Goal: Information Seeking & Learning: Learn about a topic

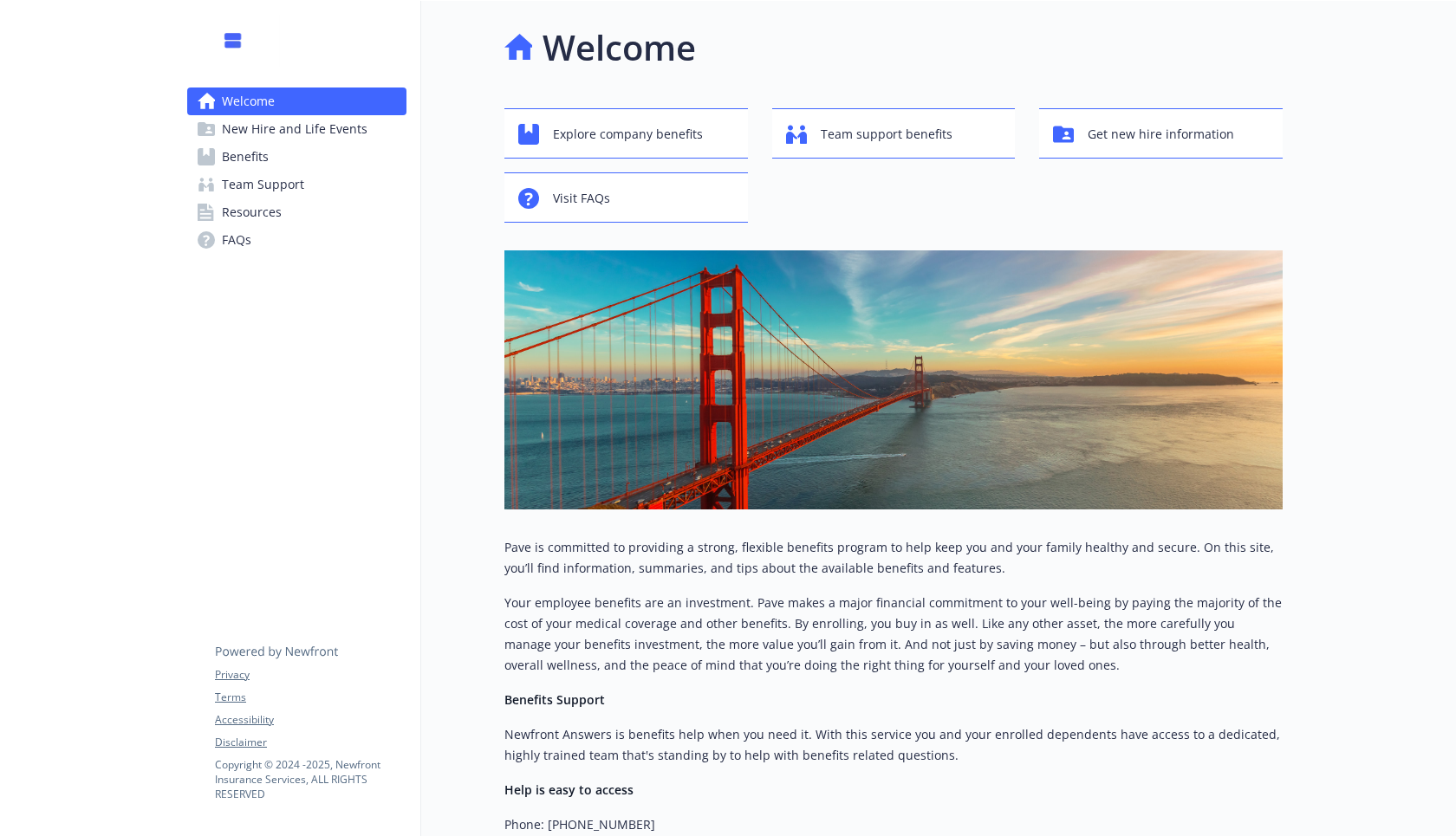
click at [319, 133] on span "New Hire and Life Events" at bounding box center [294, 129] width 145 height 28
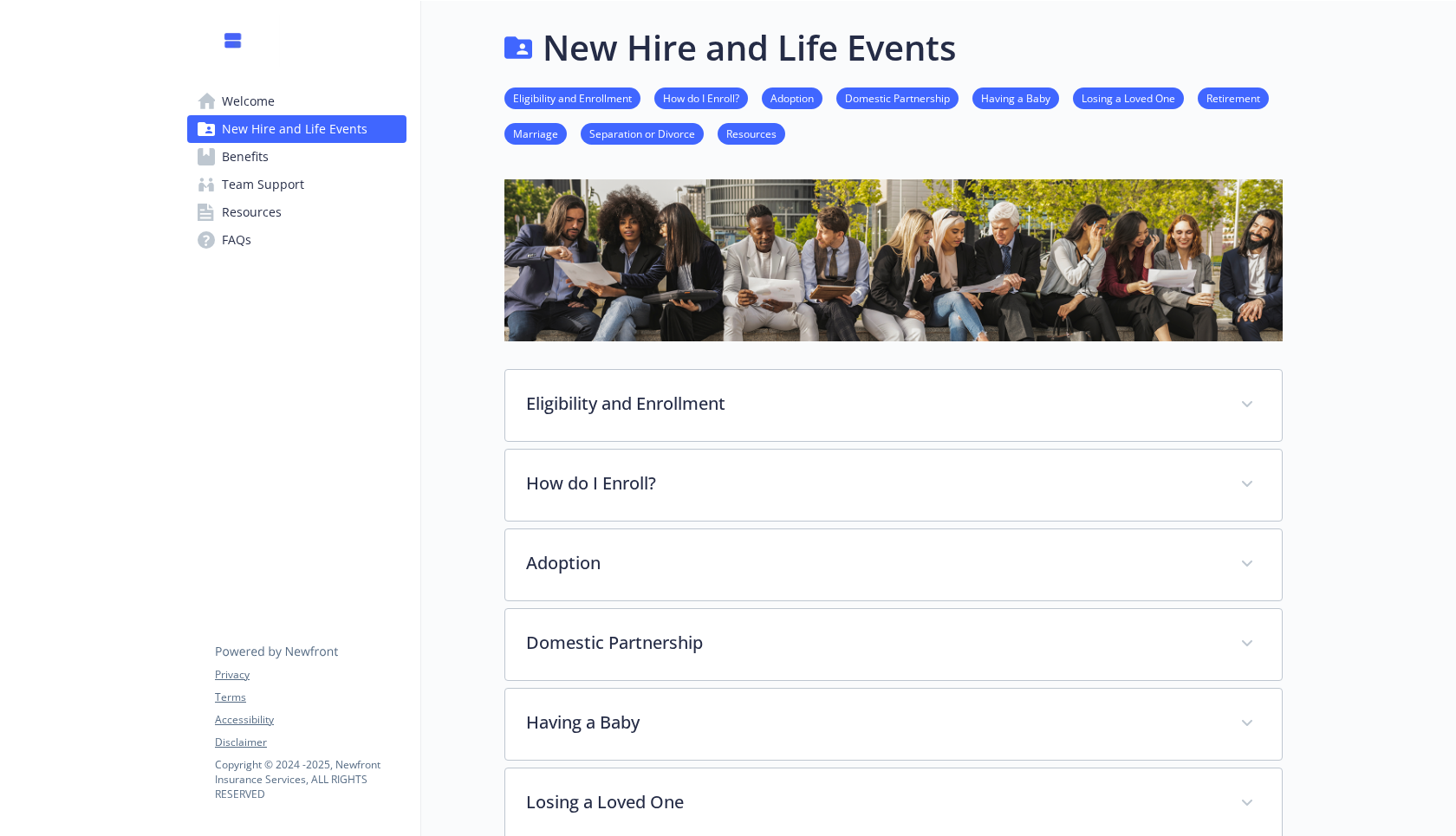
click at [292, 159] on link "Benefits" at bounding box center [297, 157] width 220 height 28
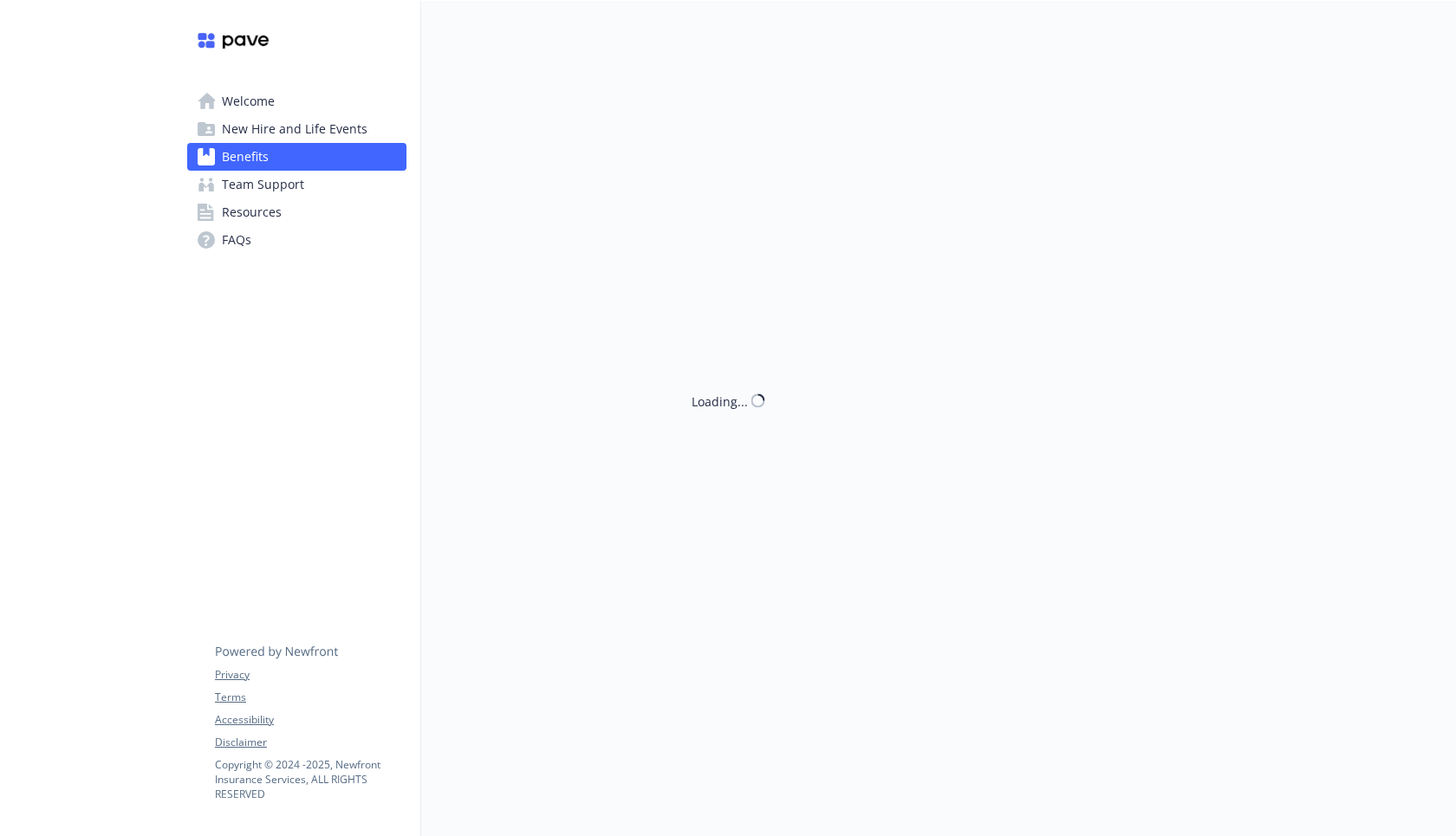
click at [293, 134] on span "New Hire and Life Events" at bounding box center [294, 129] width 145 height 28
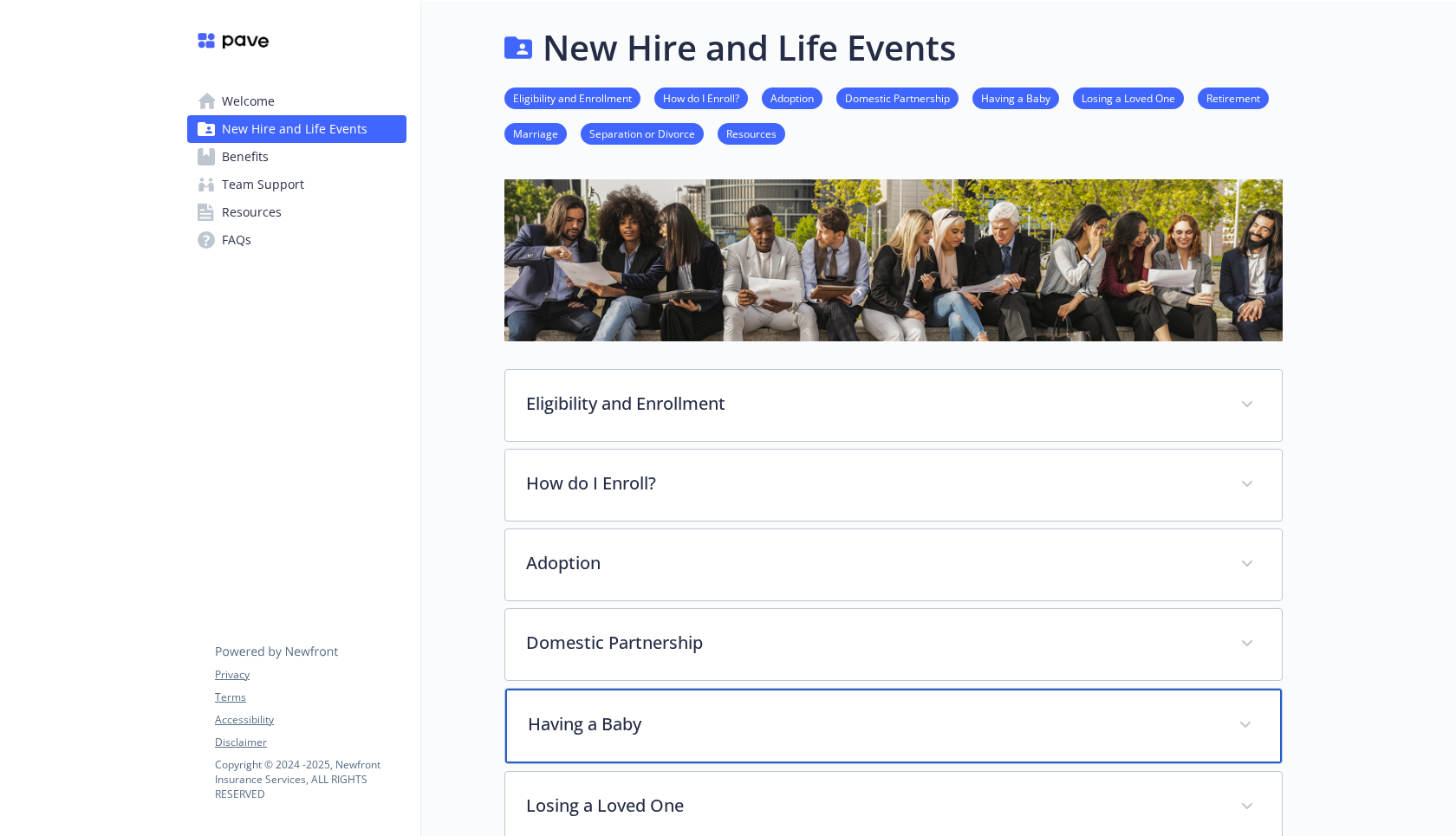
click at [615, 725] on p "Having a Baby" at bounding box center [873, 723] width 690 height 26
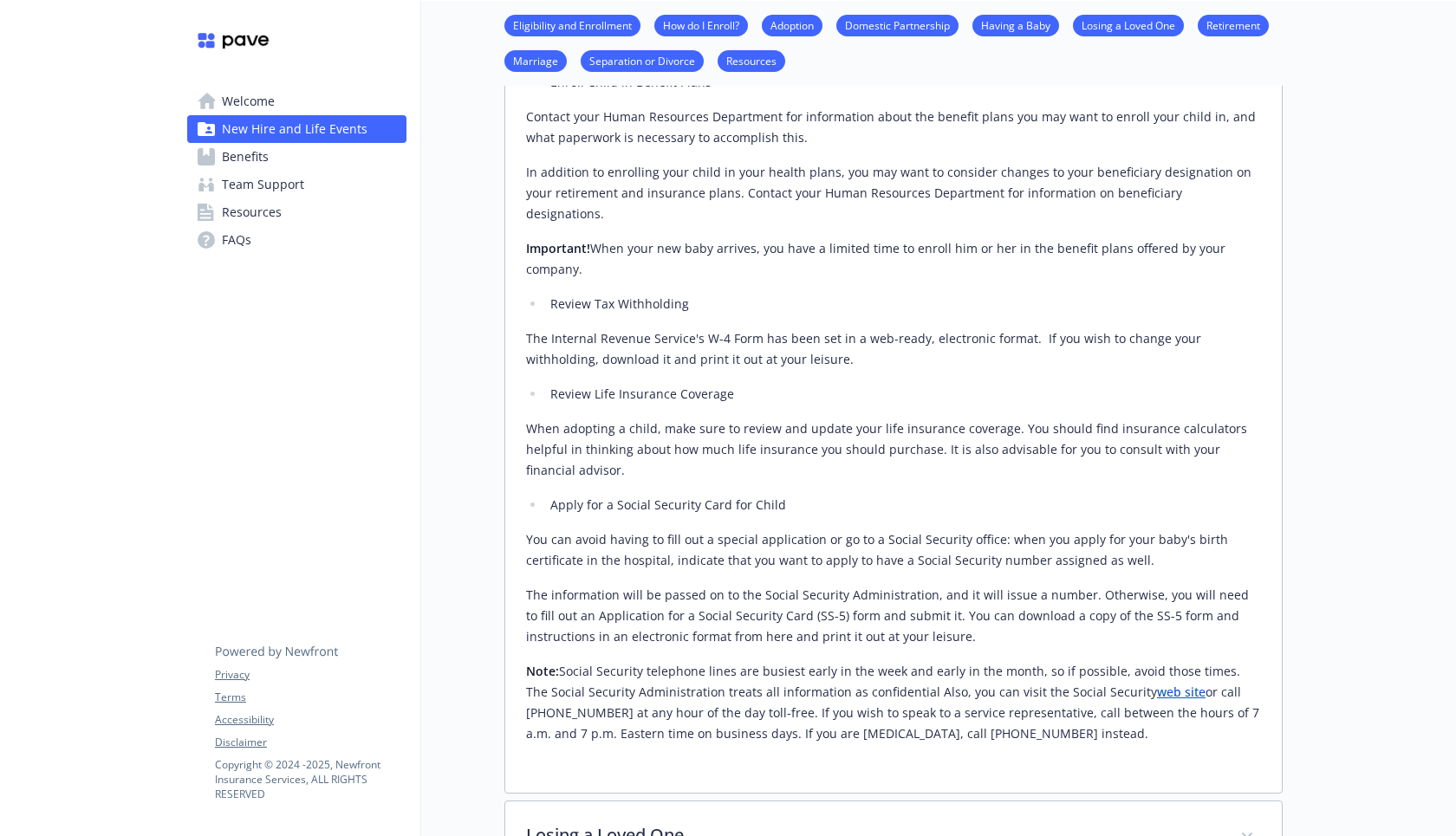
scroll to position [839, 0]
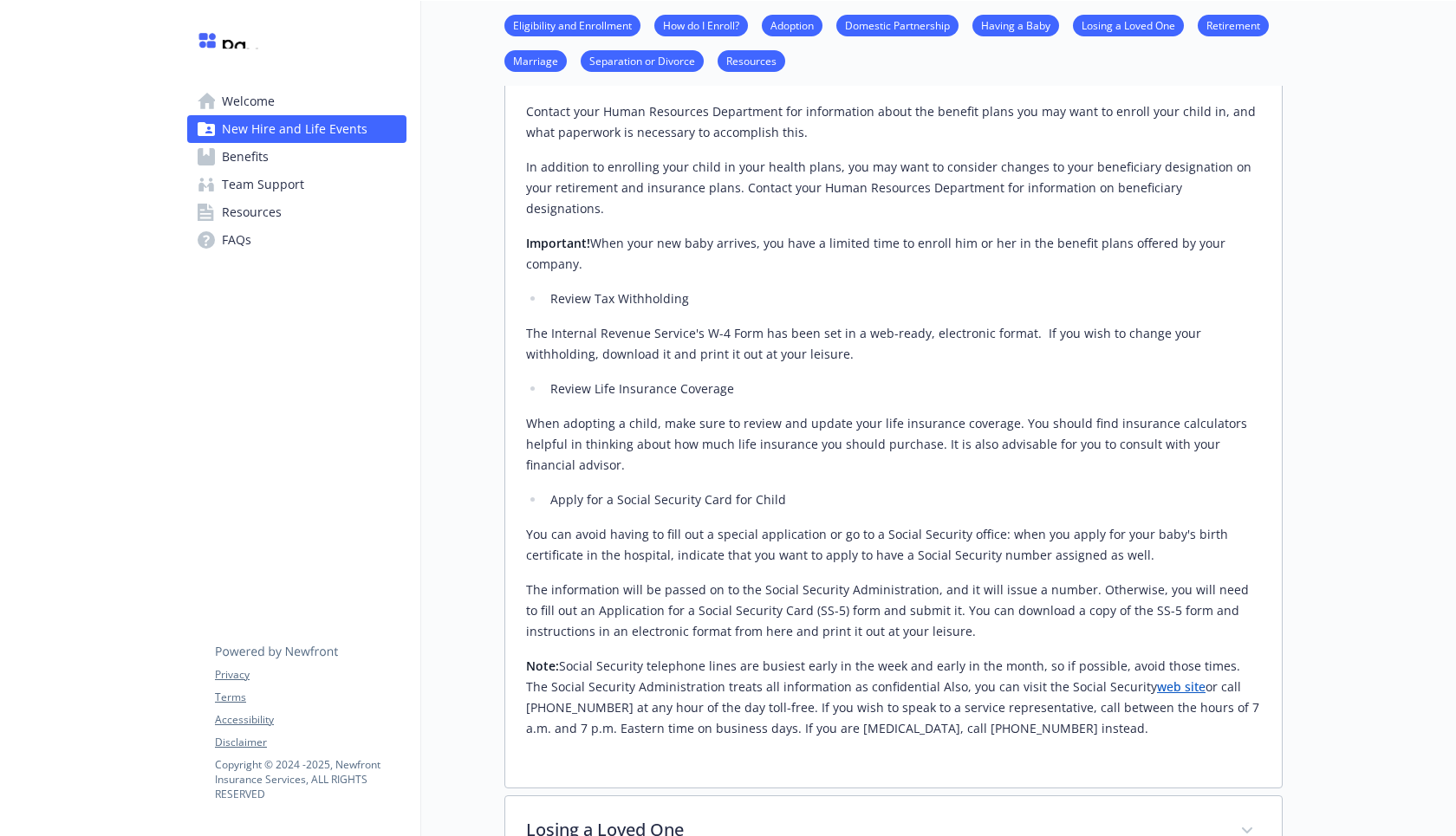
click at [275, 162] on link "Benefits" at bounding box center [297, 157] width 220 height 28
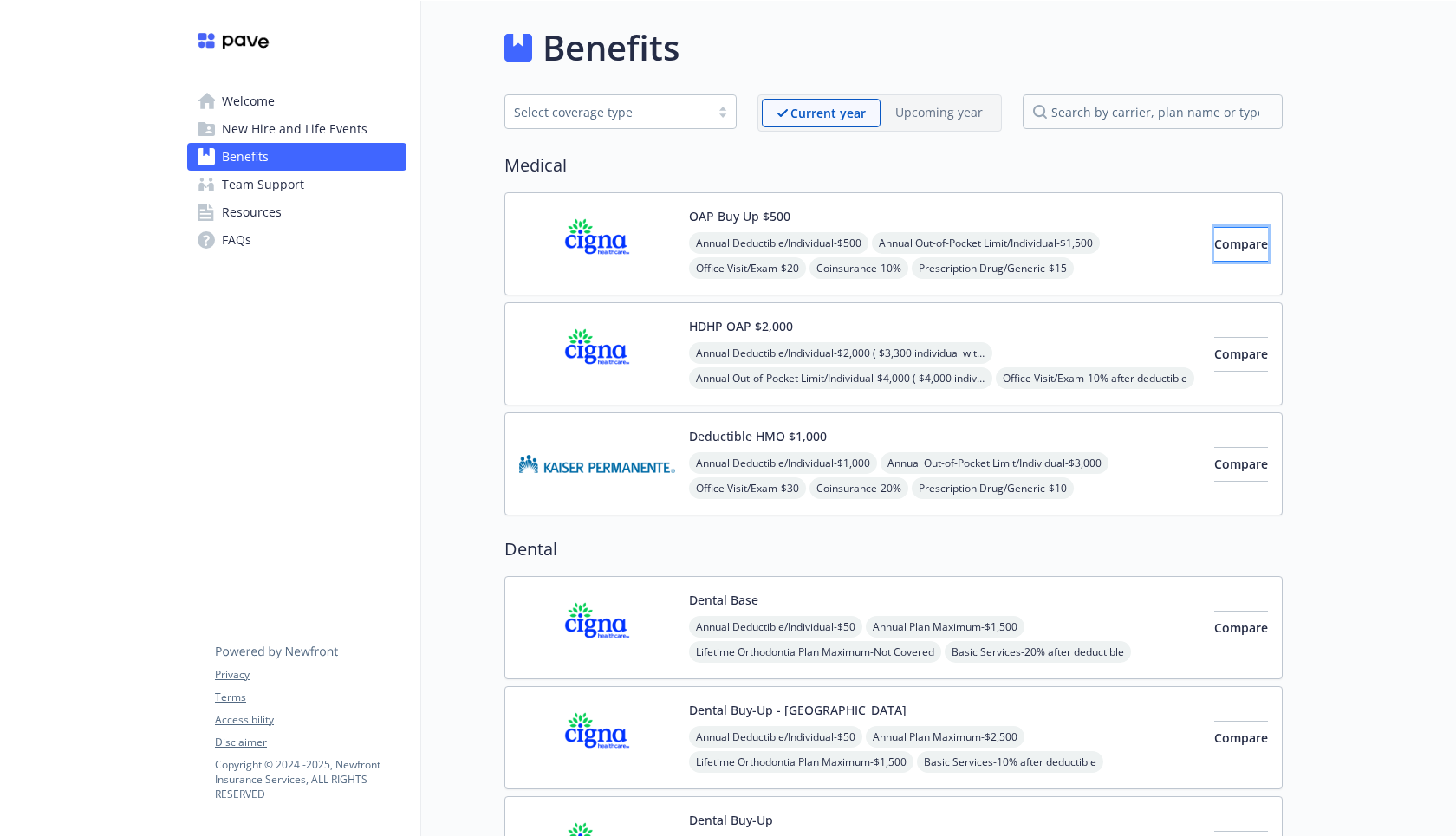
click at [1214, 243] on span "Compare" at bounding box center [1241, 243] width 53 height 16
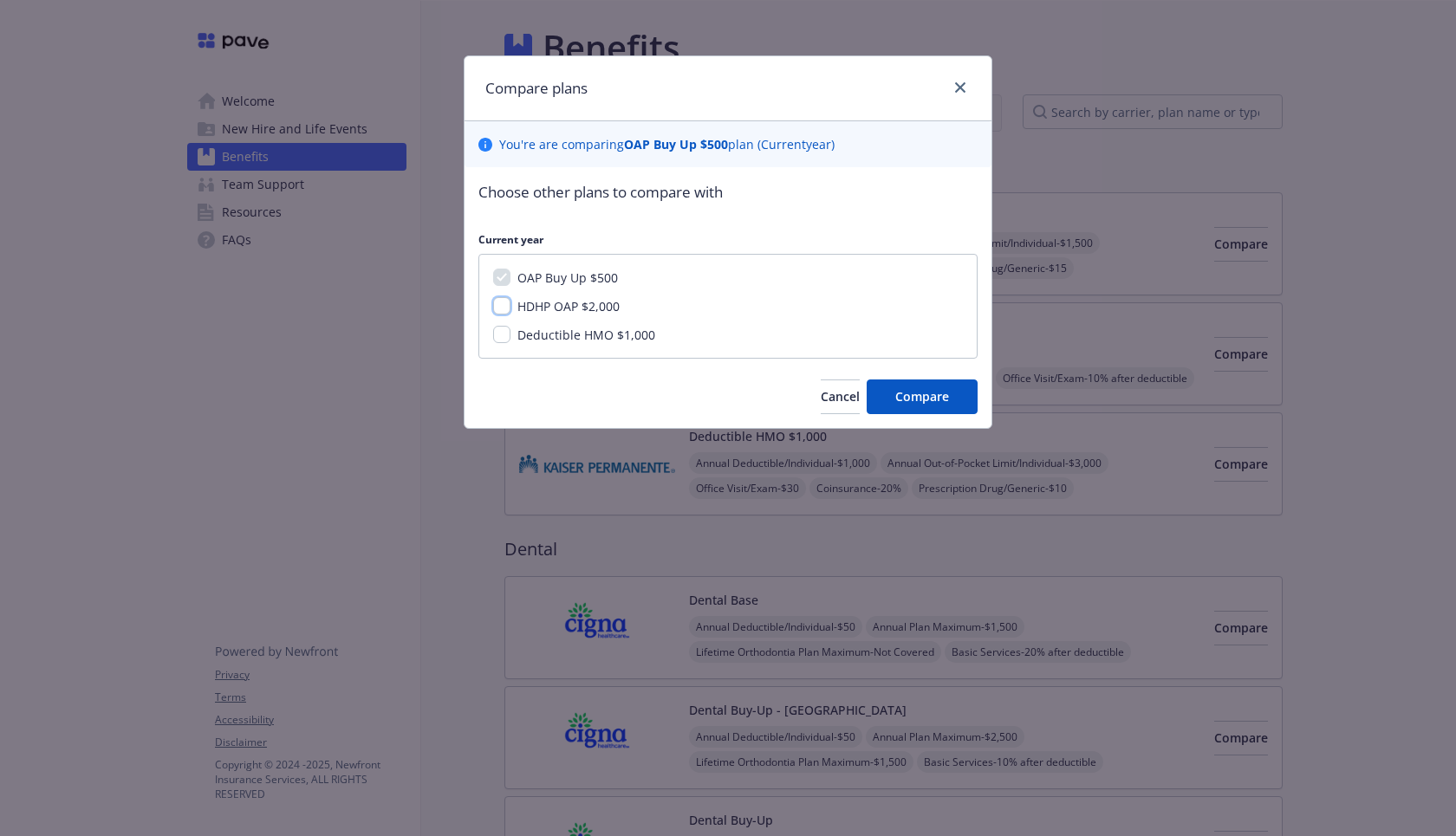
click at [497, 314] on input "HDHP OAP $2,000" at bounding box center [501, 305] width 17 height 17
checkbox input "true"
click at [499, 343] on div "Deductible HMO $1,000" at bounding box center [728, 334] width 470 height 18
click at [498, 331] on input "Deductible HMO $1,000" at bounding box center [501, 334] width 17 height 17
checkbox input "true"
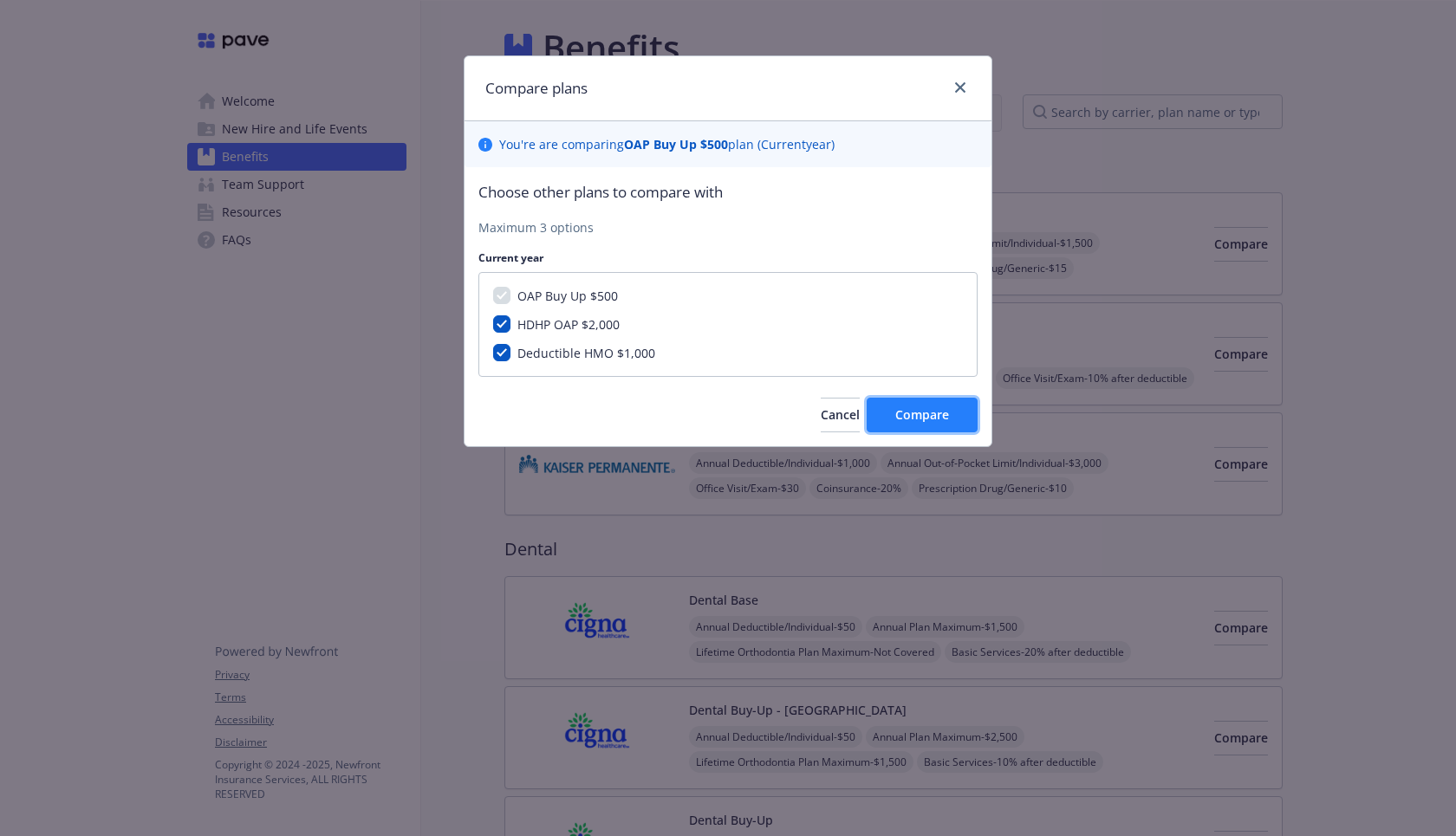
click at [923, 405] on button "Compare" at bounding box center [922, 415] width 111 height 34
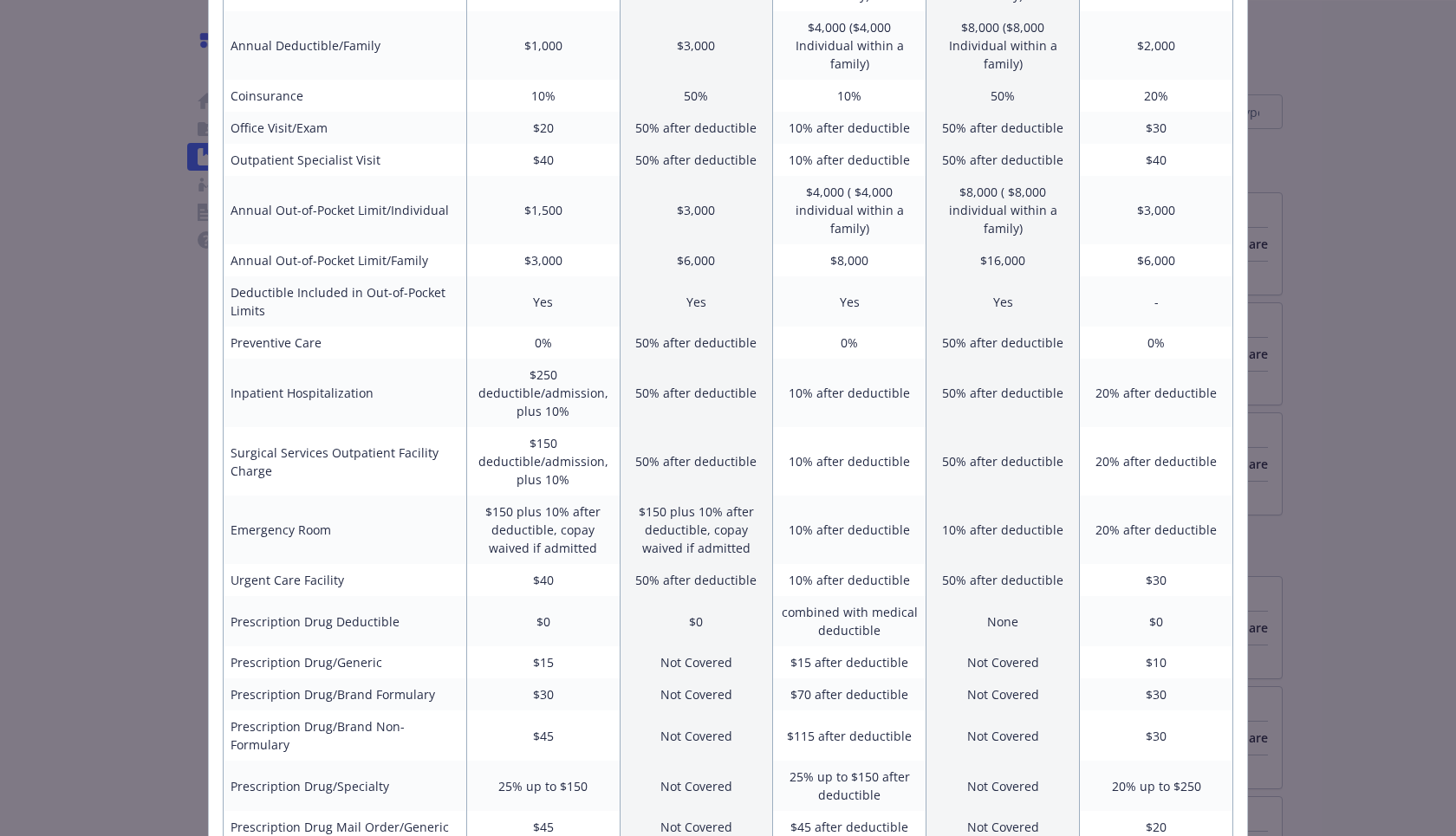
scroll to position [392, 0]
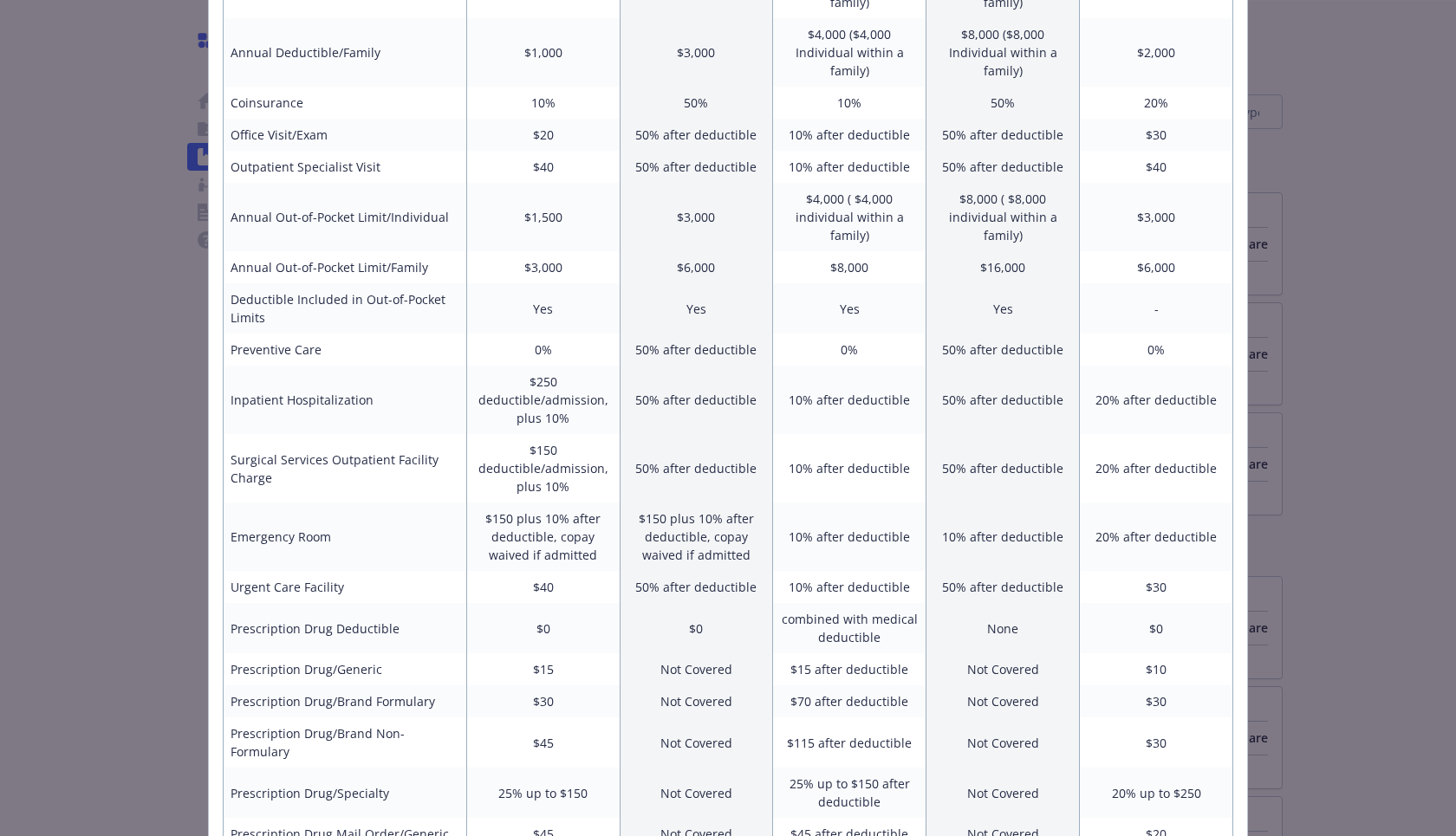
click at [145, 324] on div "Benefits Info OAP Buy Up $500 Current year HDHP OAP $2,000 Current year Deducti…" at bounding box center [728, 418] width 1456 height 836
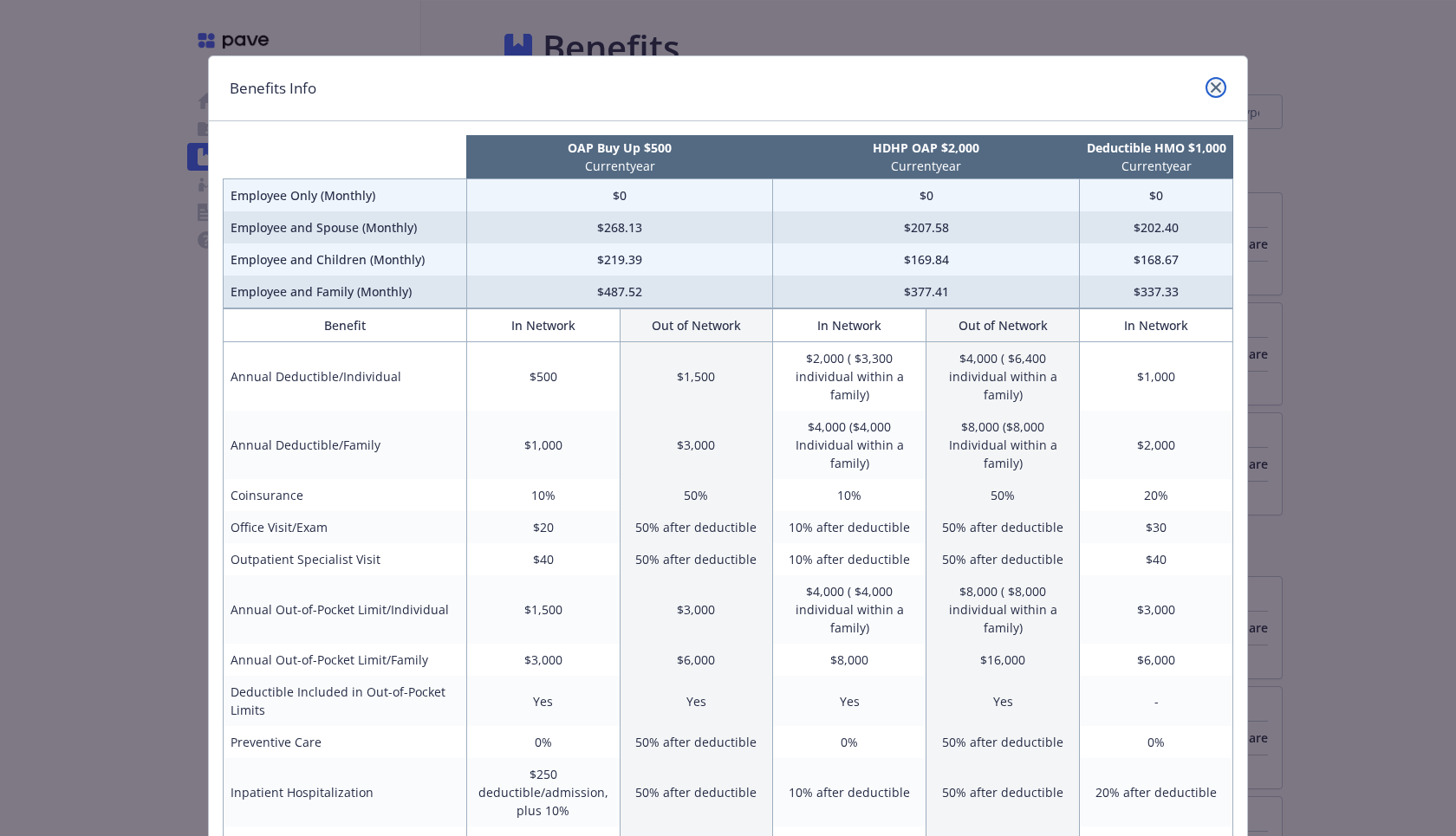
click at [1224, 88] on link "close" at bounding box center [1216, 88] width 21 height 21
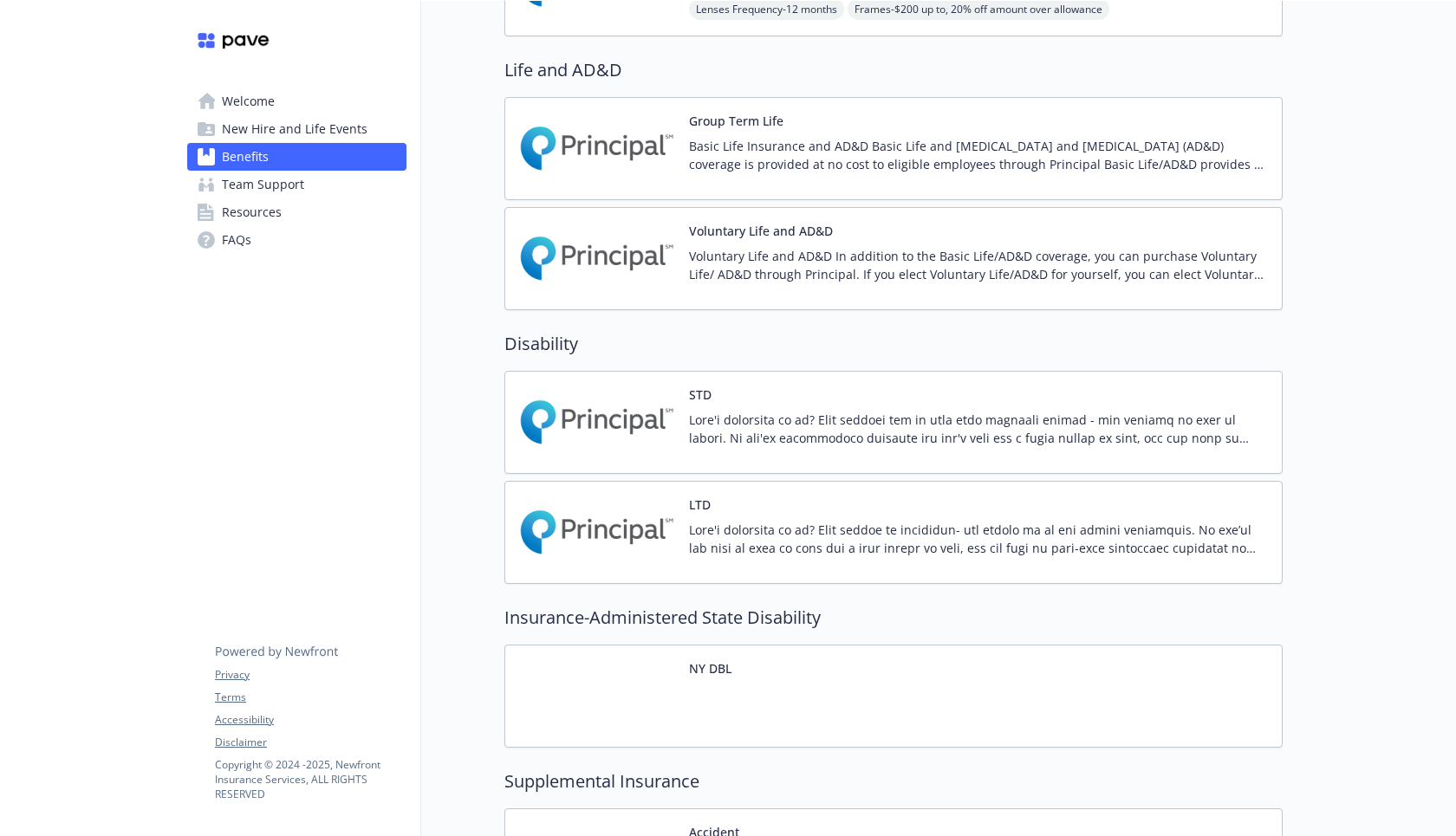
scroll to position [1024, 0]
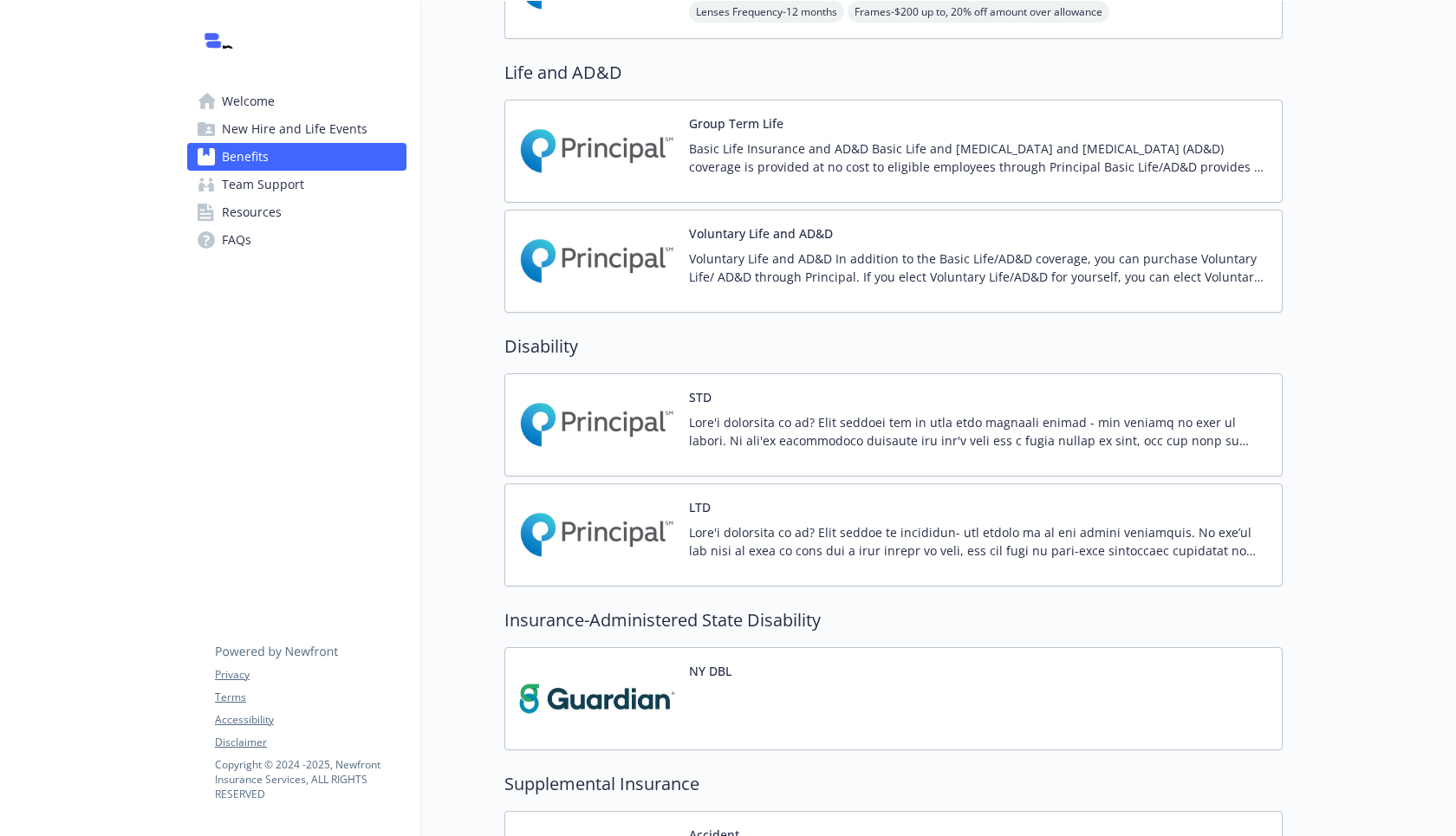
click at [668, 155] on img at bounding box center [597, 151] width 156 height 73
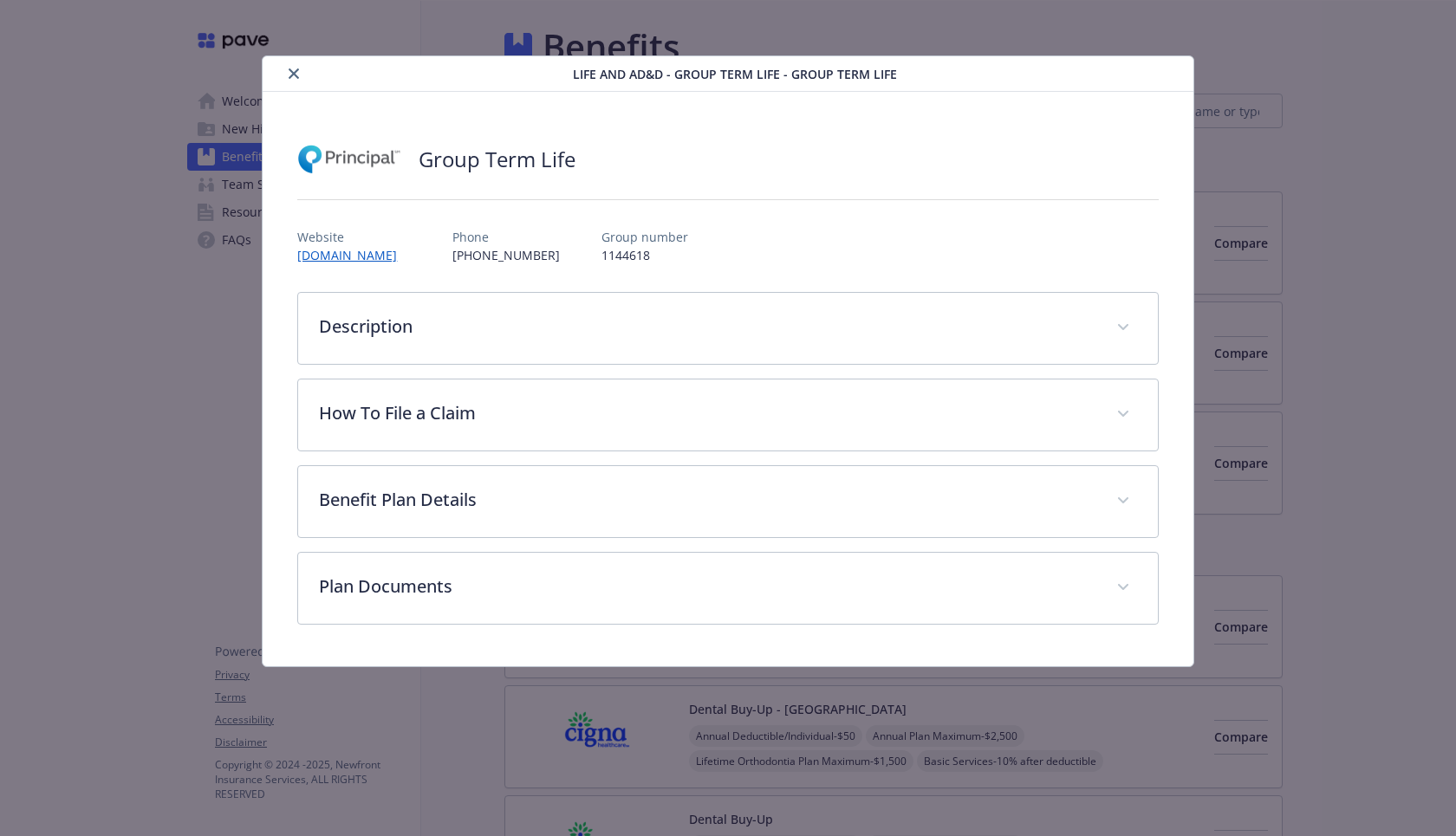
scroll to position [1024, 0]
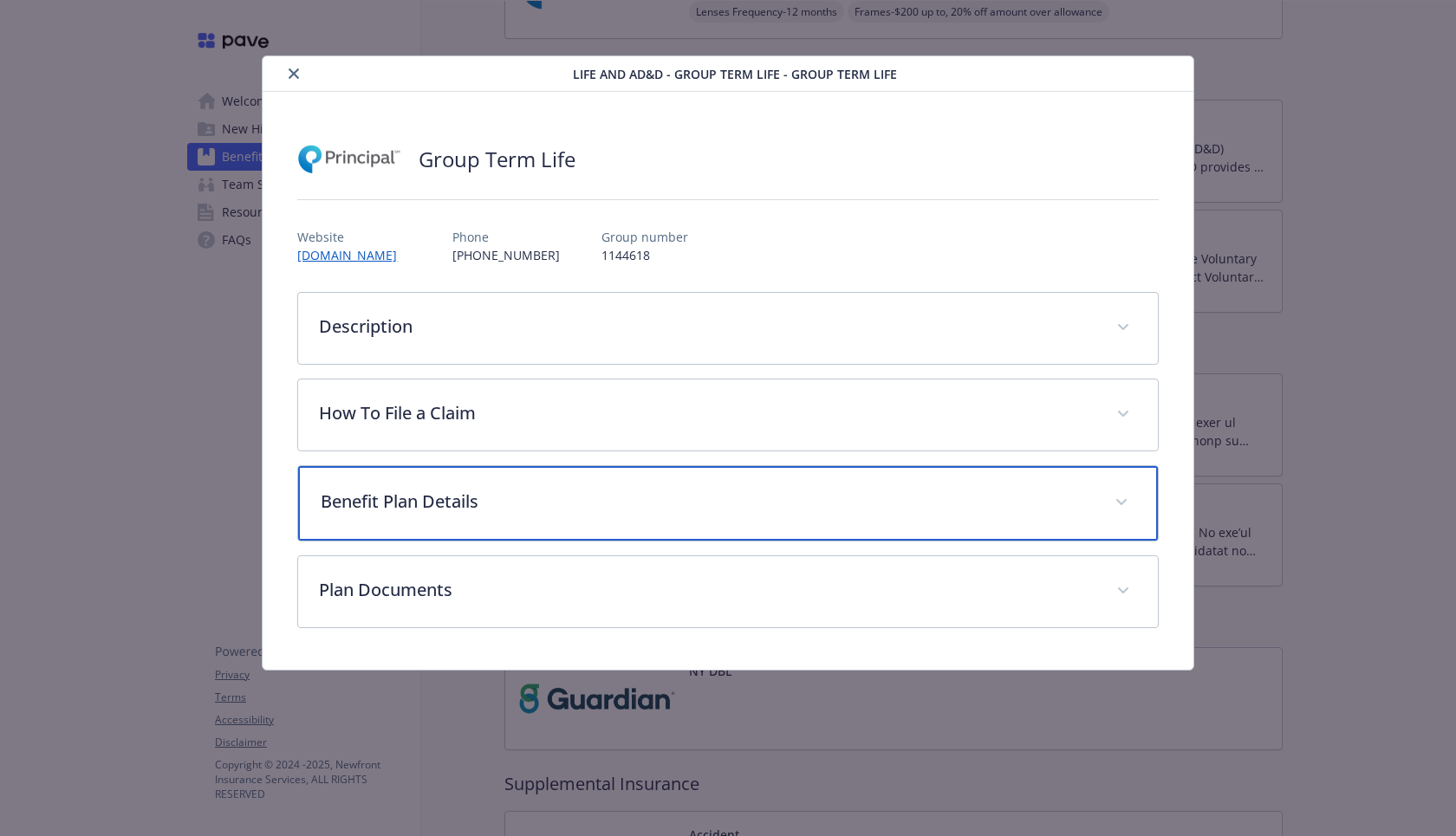
click at [649, 495] on p "Benefit Plan Details" at bounding box center [707, 501] width 772 height 26
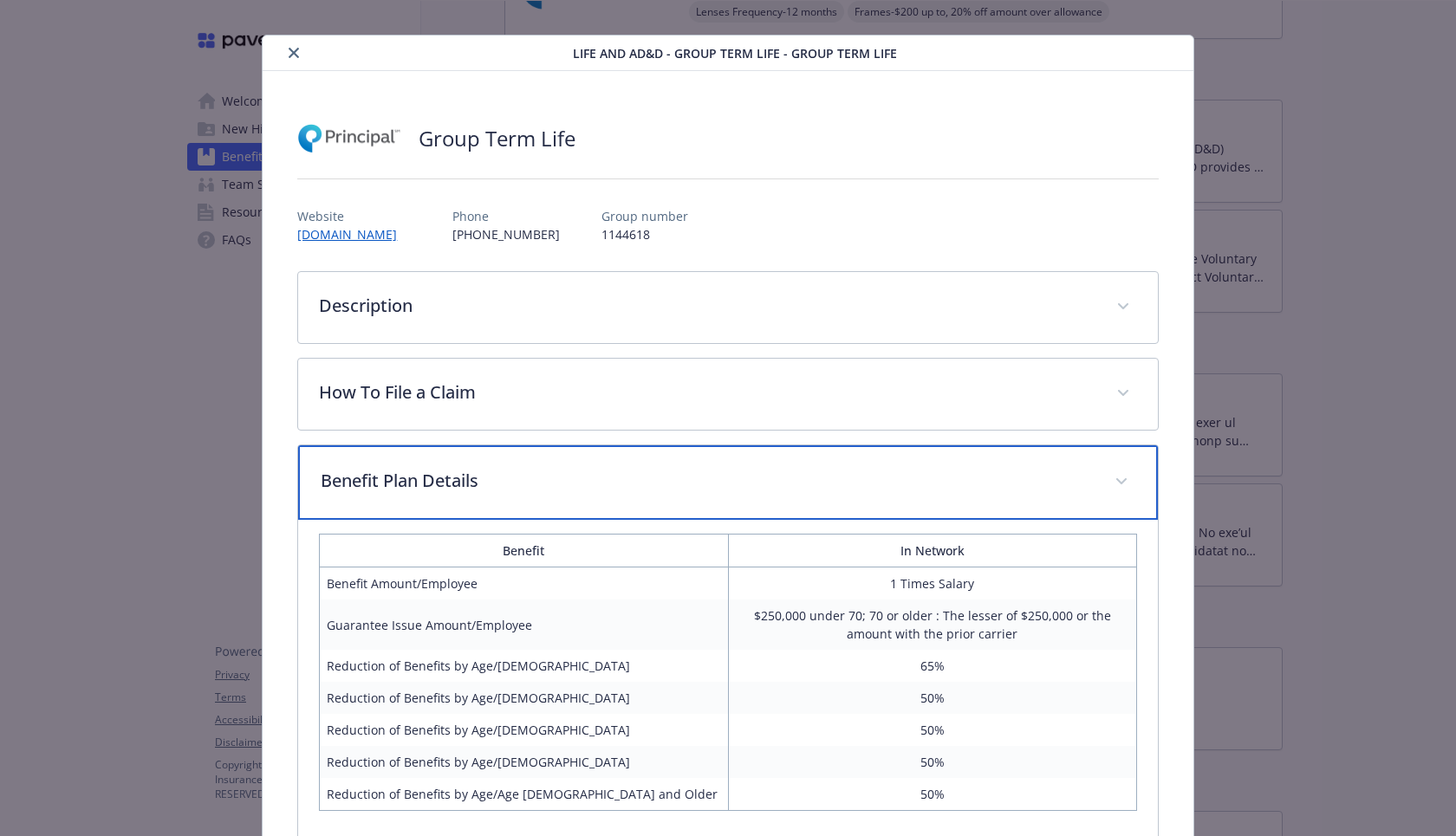
scroll to position [0, 0]
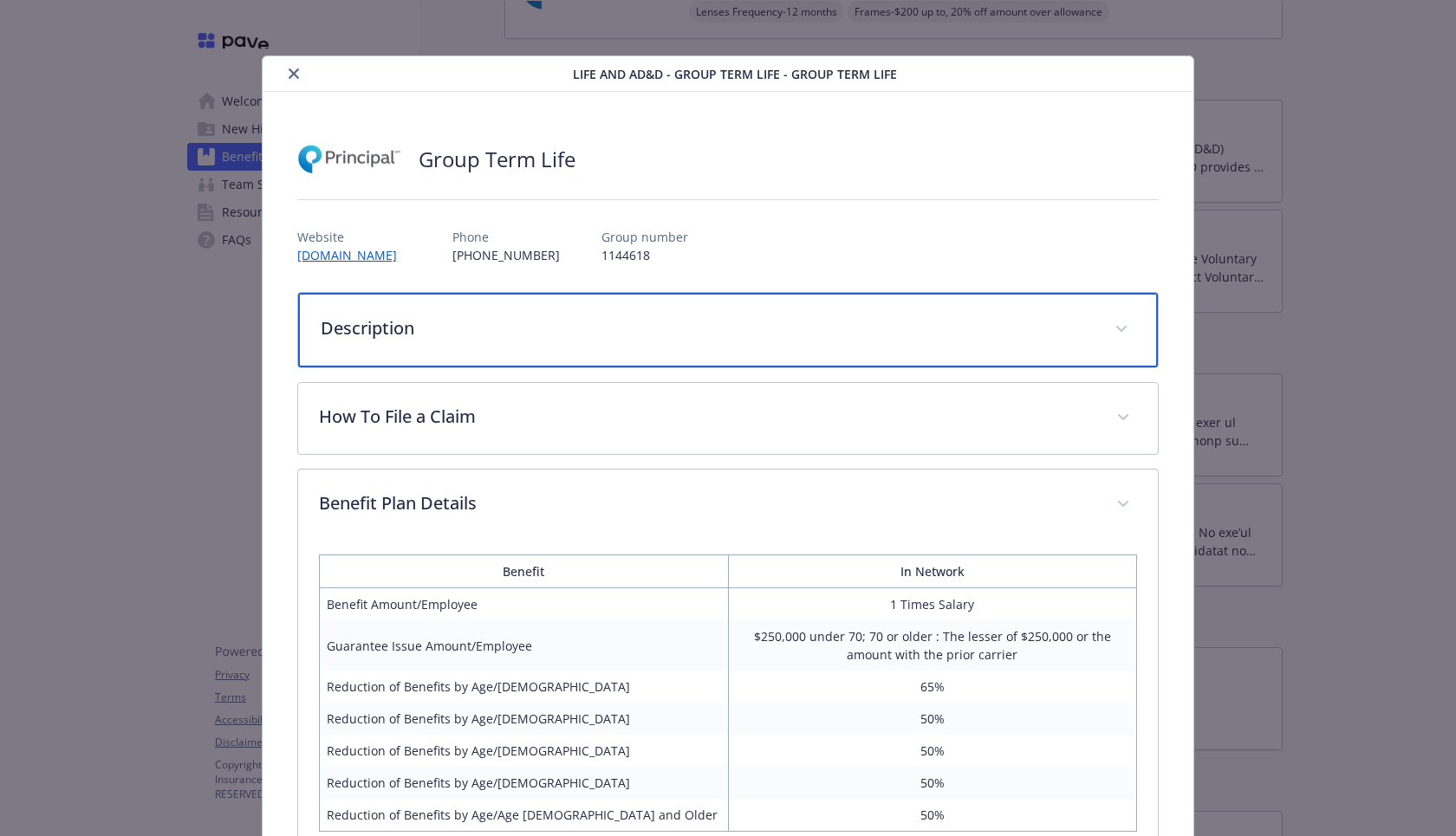
click at [633, 341] on div "Description" at bounding box center [728, 330] width 859 height 74
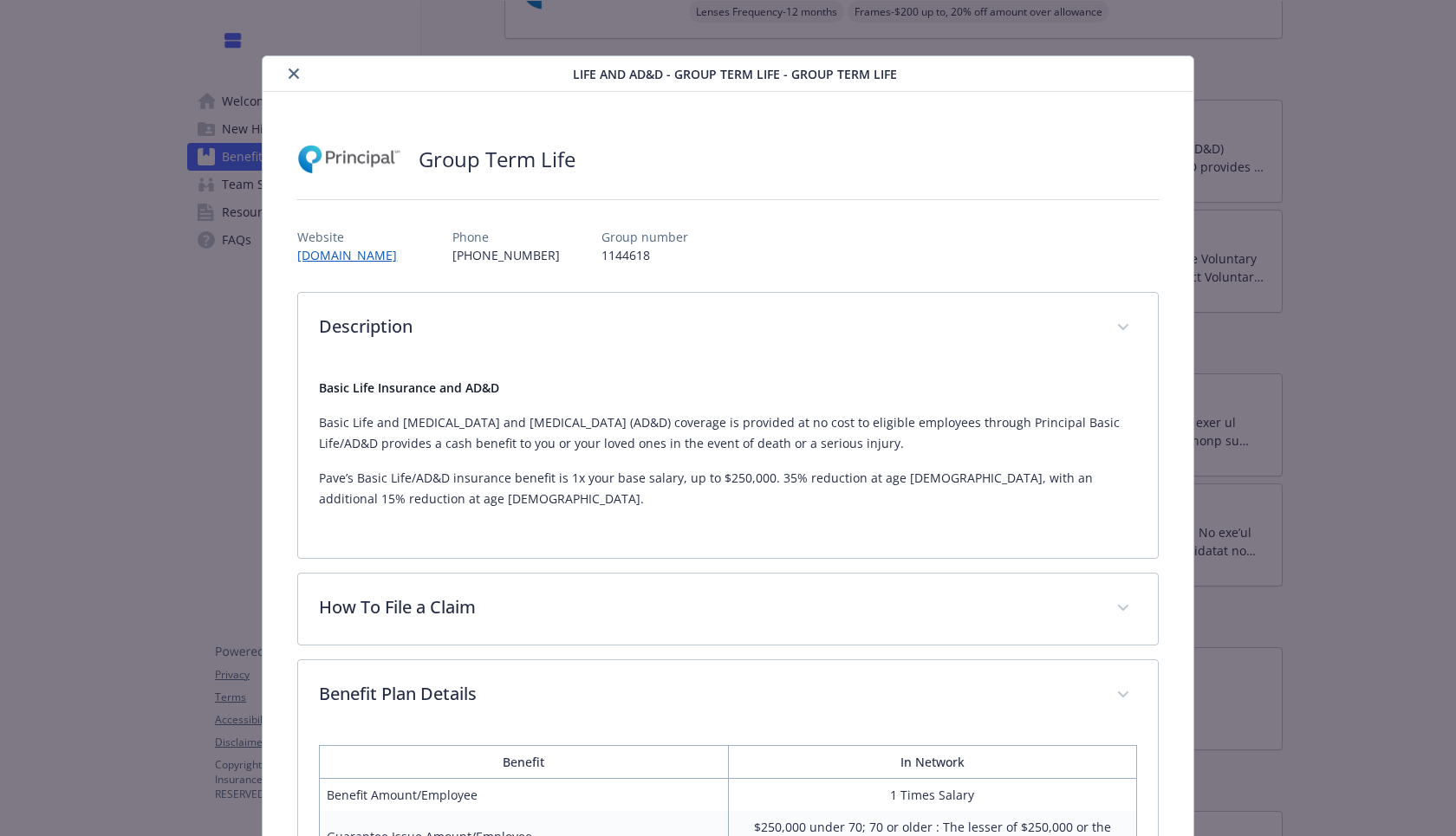
click at [285, 73] on button "close" at bounding box center [294, 73] width 21 height 21
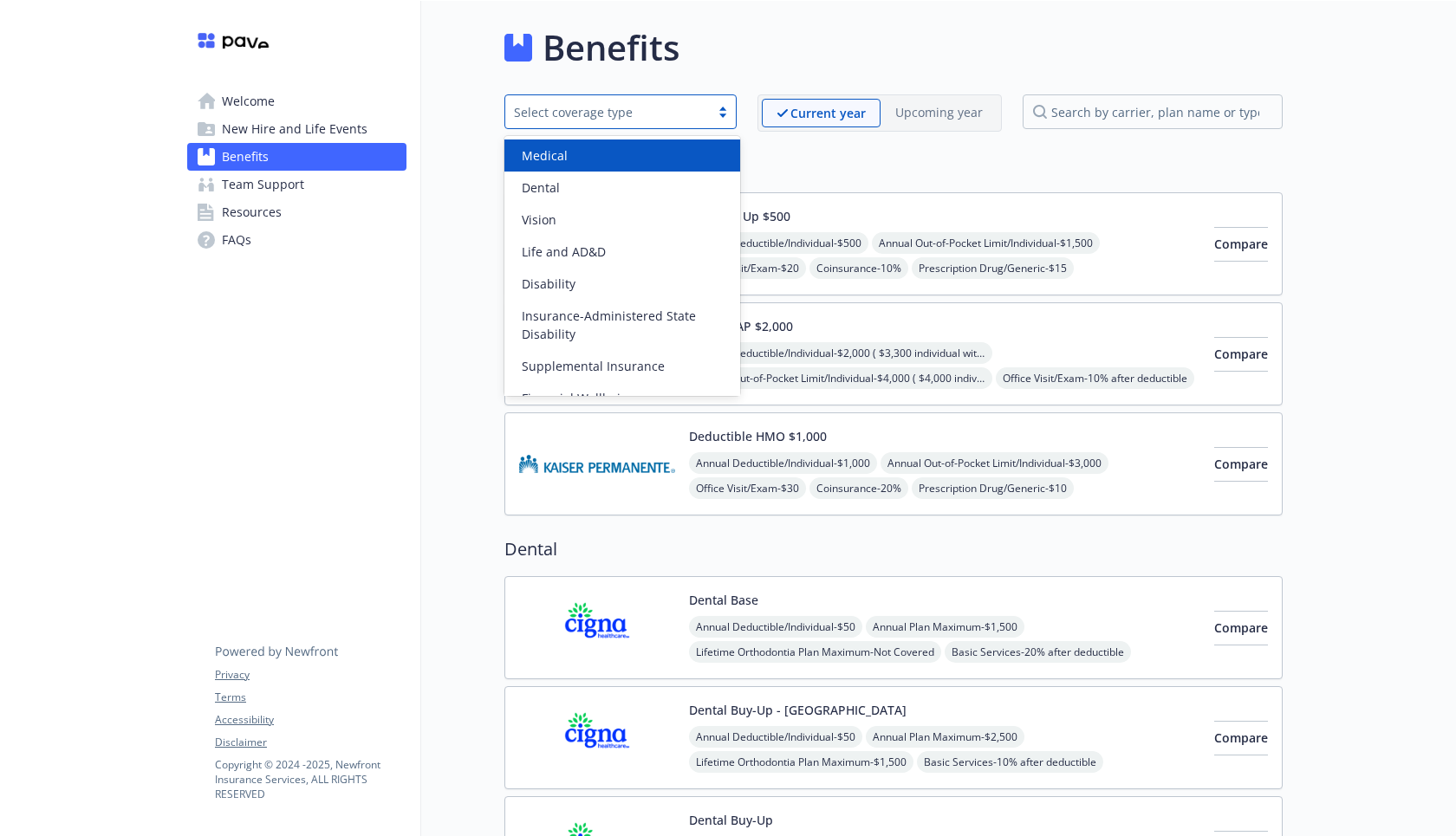
click at [696, 114] on div "Select coverage type" at bounding box center [607, 112] width 187 height 18
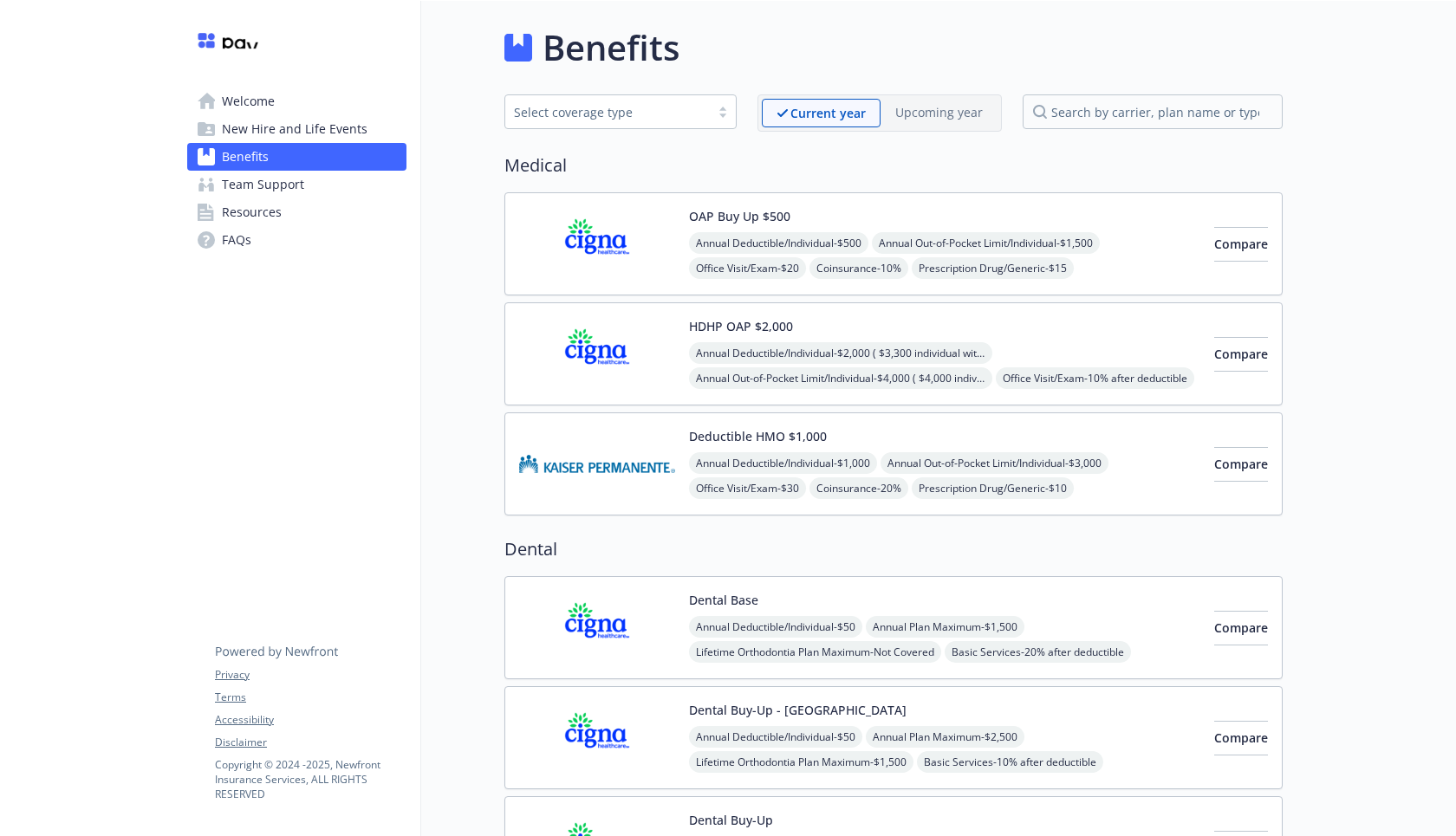
click at [249, 131] on span "New Hire and Life Events" at bounding box center [294, 129] width 145 height 28
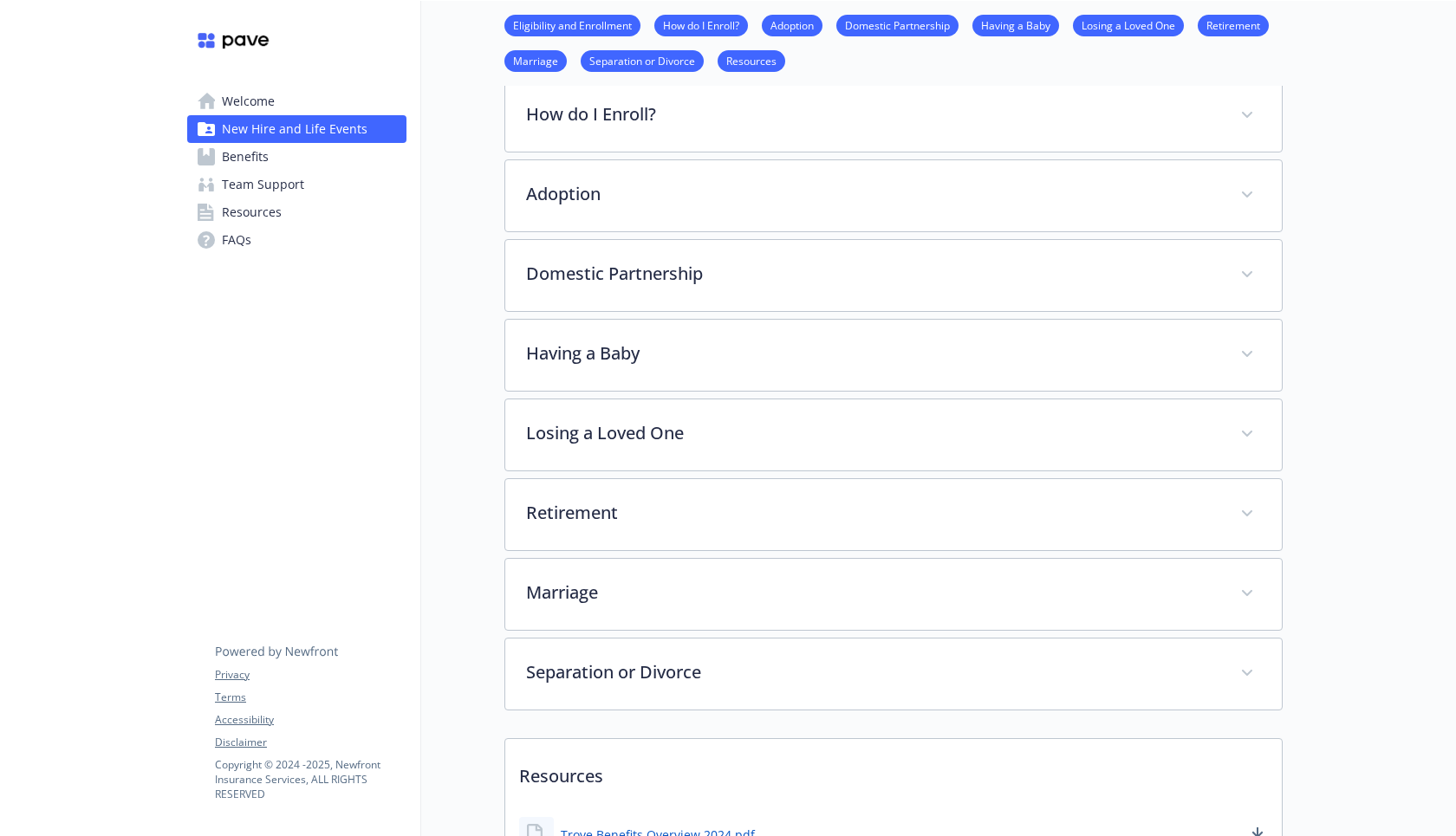
scroll to position [391, 0]
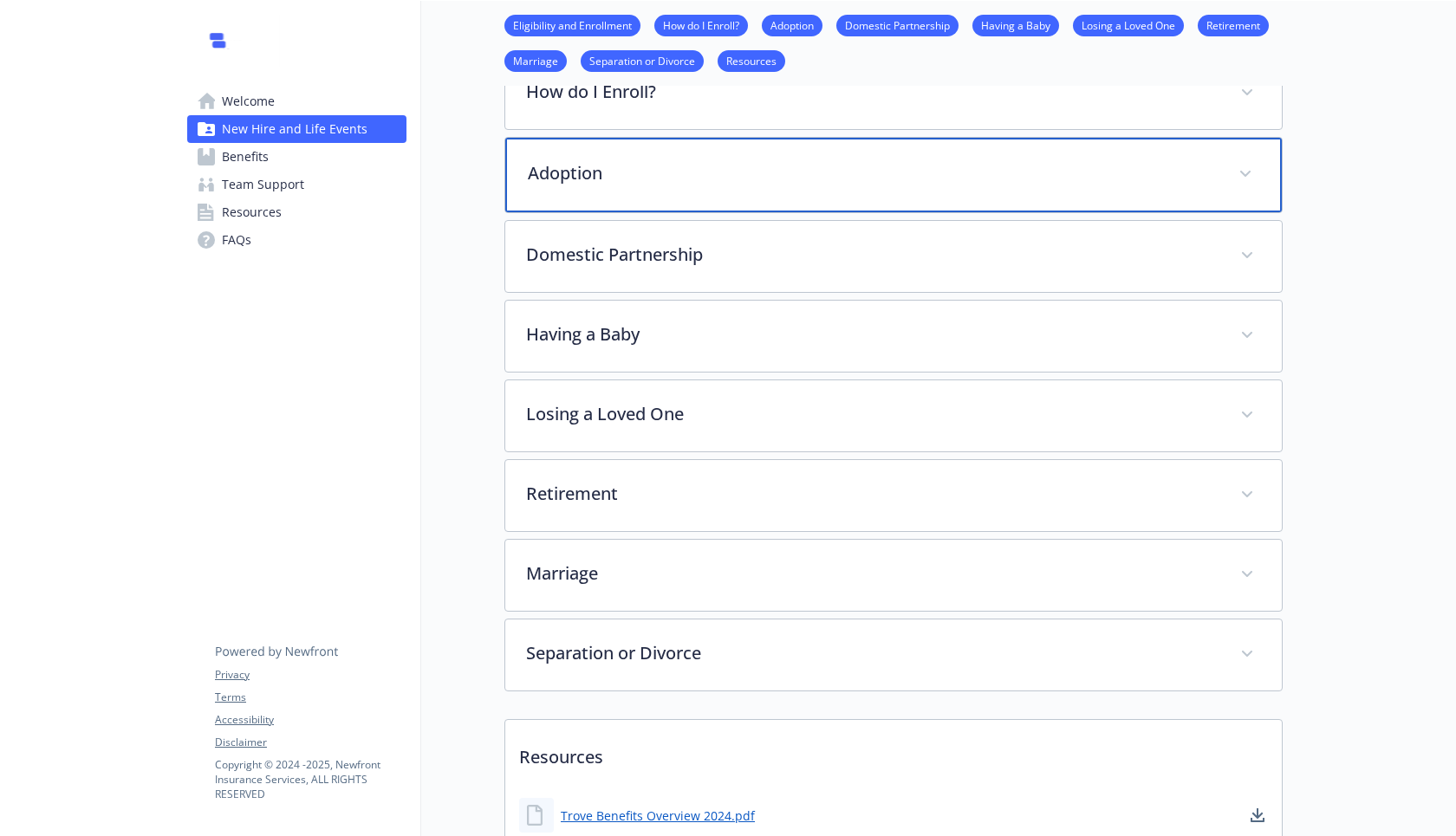
click at [606, 173] on p "Adoption" at bounding box center [873, 173] width 690 height 26
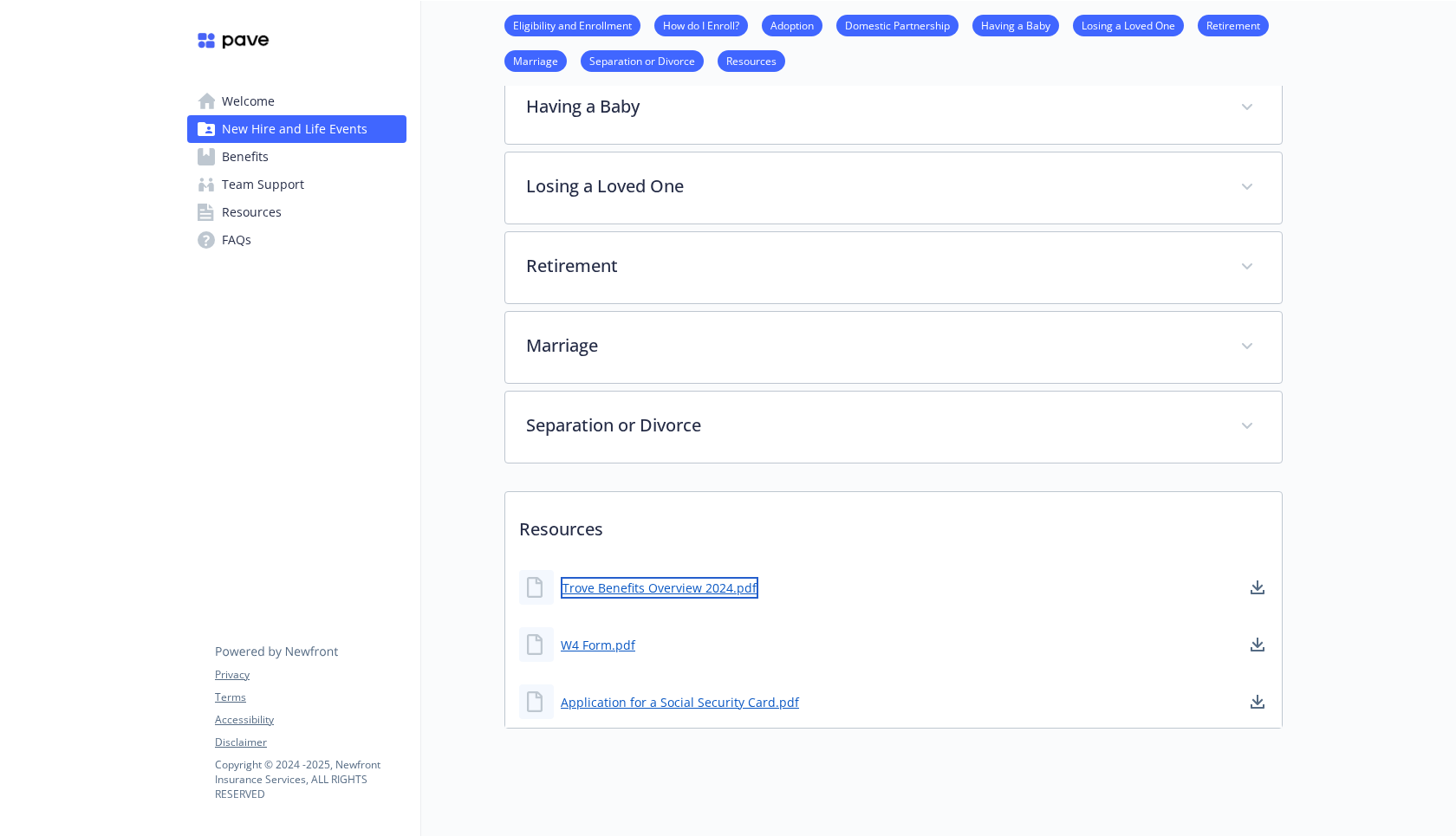
scroll to position [1478, 0]
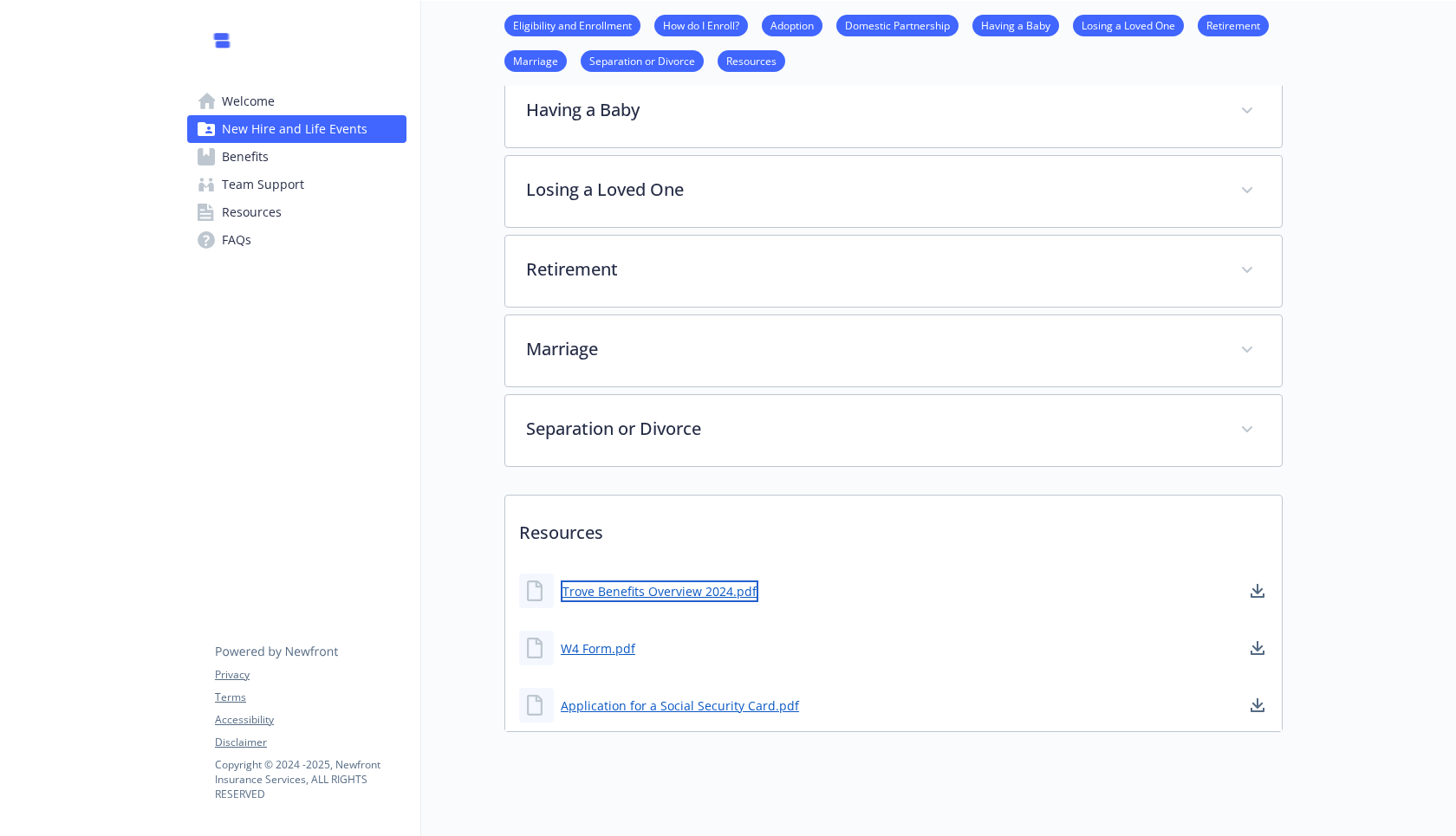
click at [602, 580] on link "Trove Benefits Overview 2024.pdf" at bounding box center [659, 591] width 198 height 22
click at [251, 187] on span "Team Support" at bounding box center [263, 184] width 82 height 28
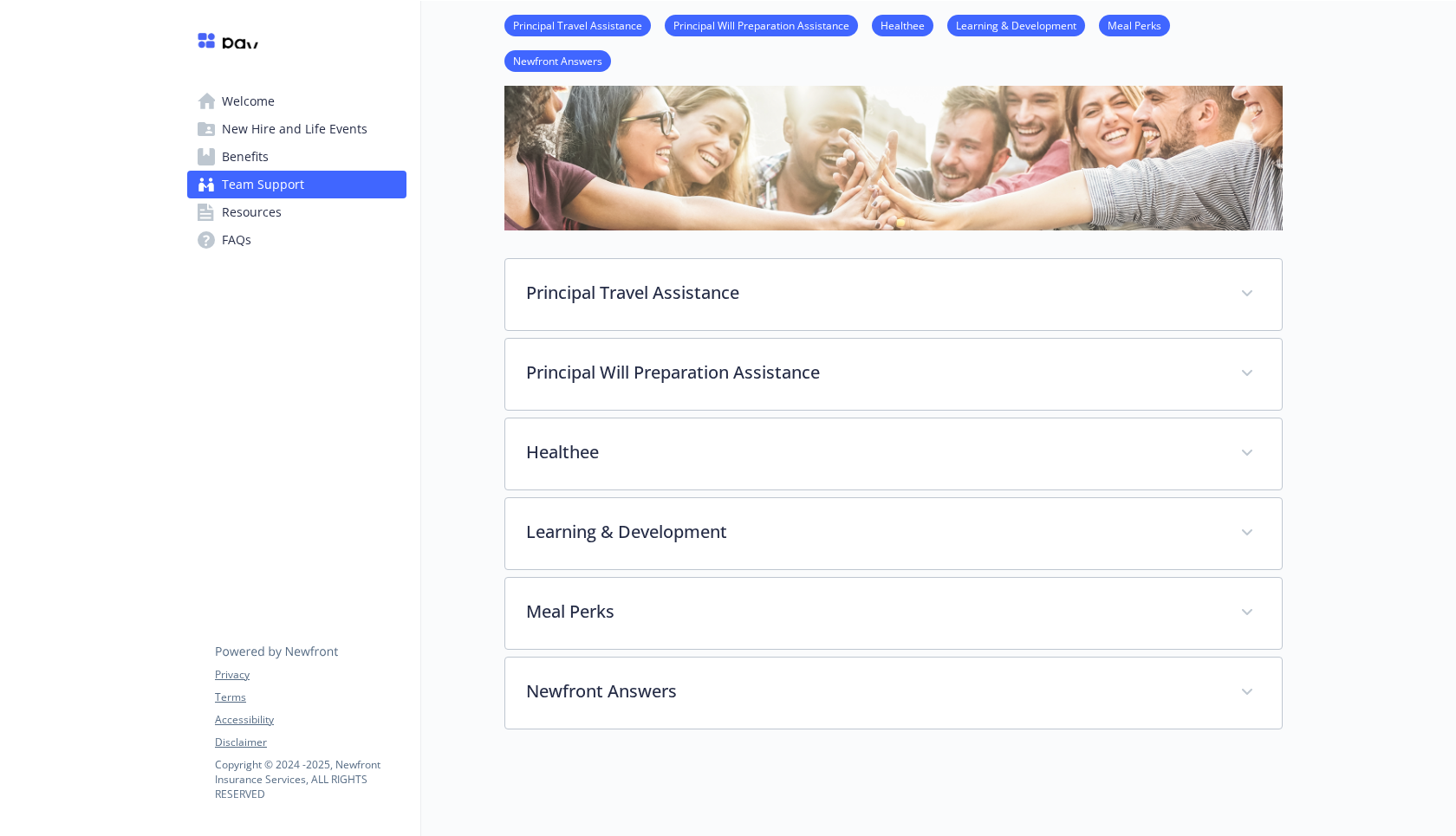
scroll to position [183, 0]
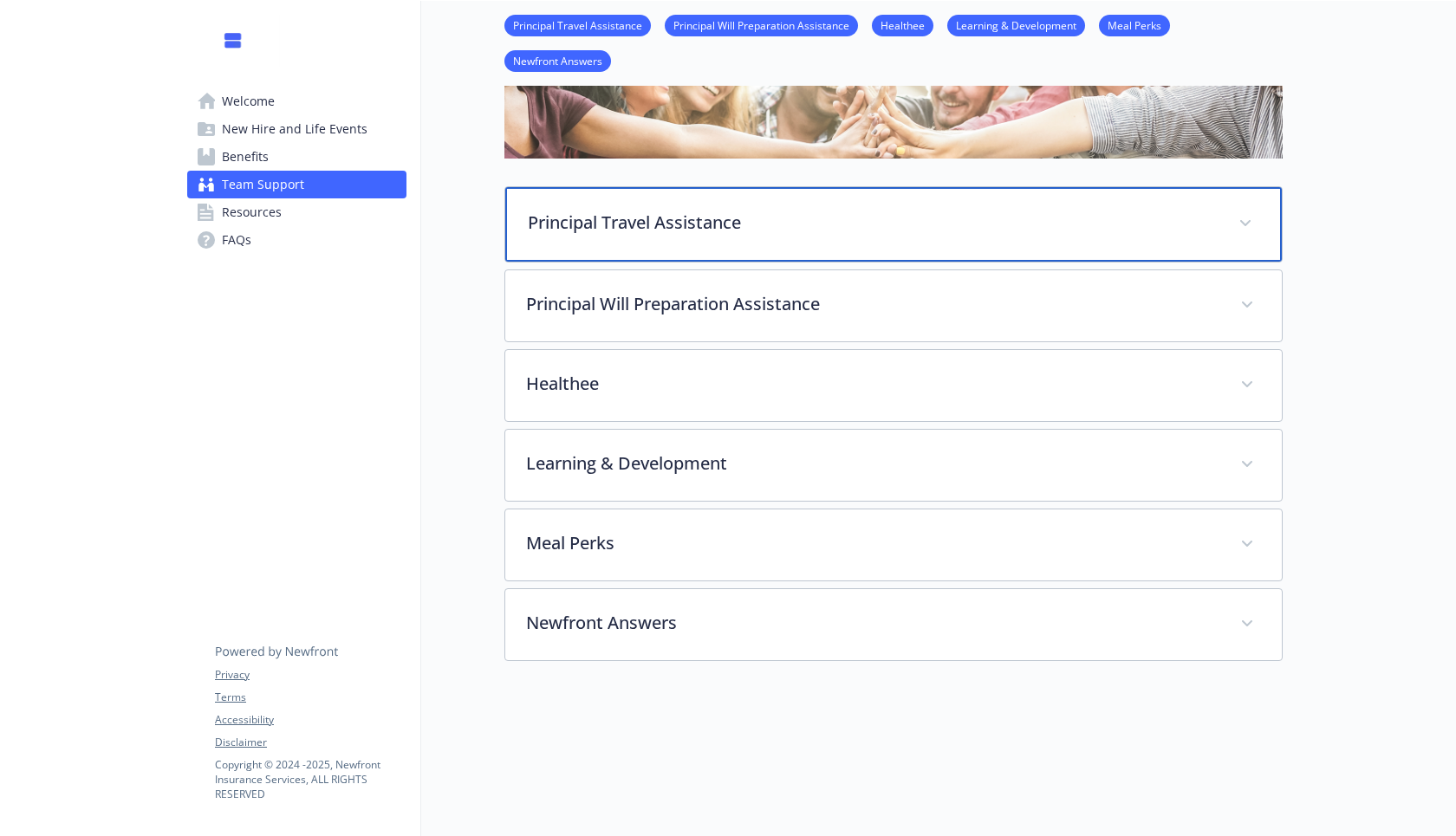
click at [685, 228] on p "Principal Travel Assistance" at bounding box center [873, 222] width 690 height 26
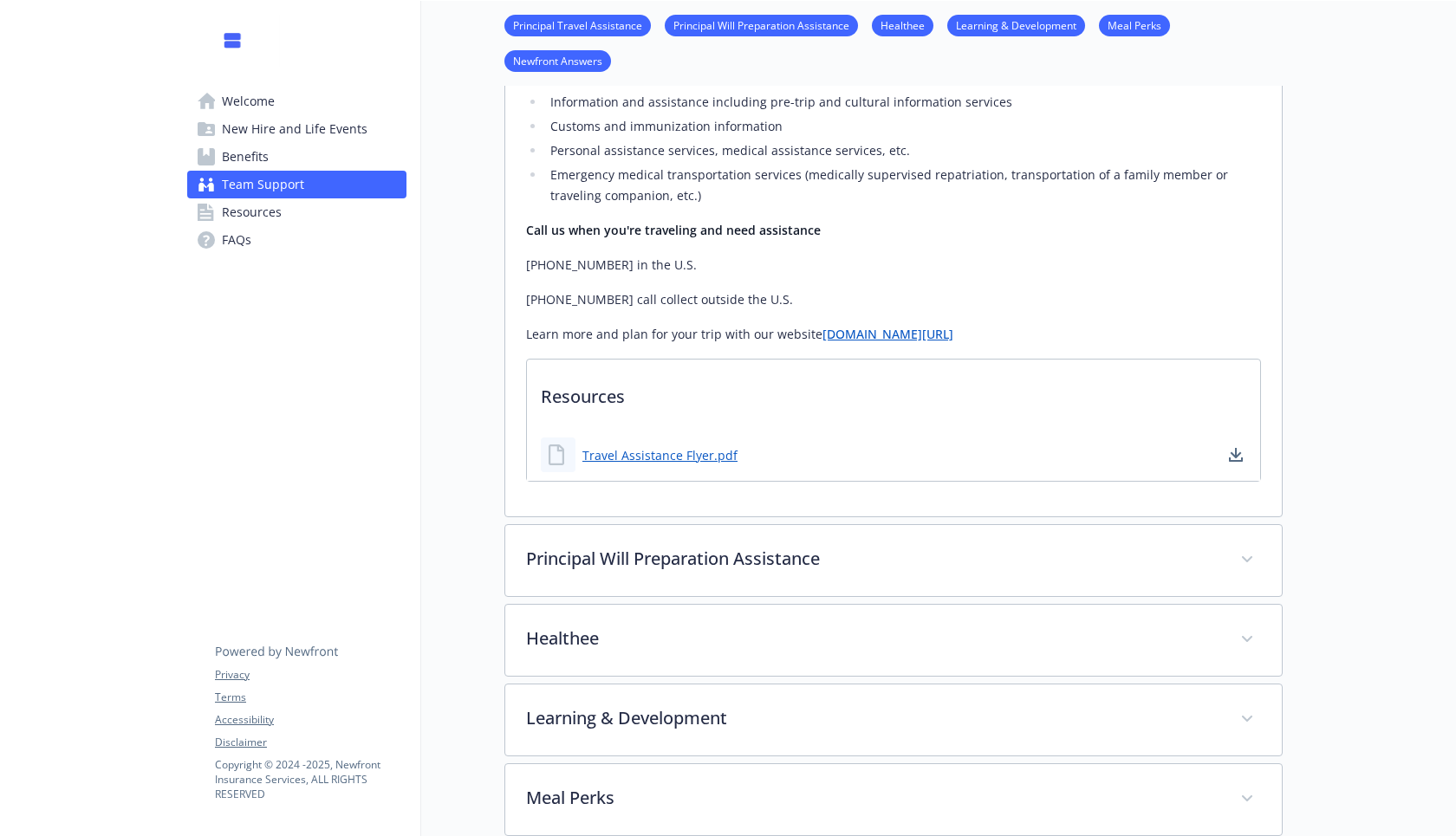
scroll to position [687, 0]
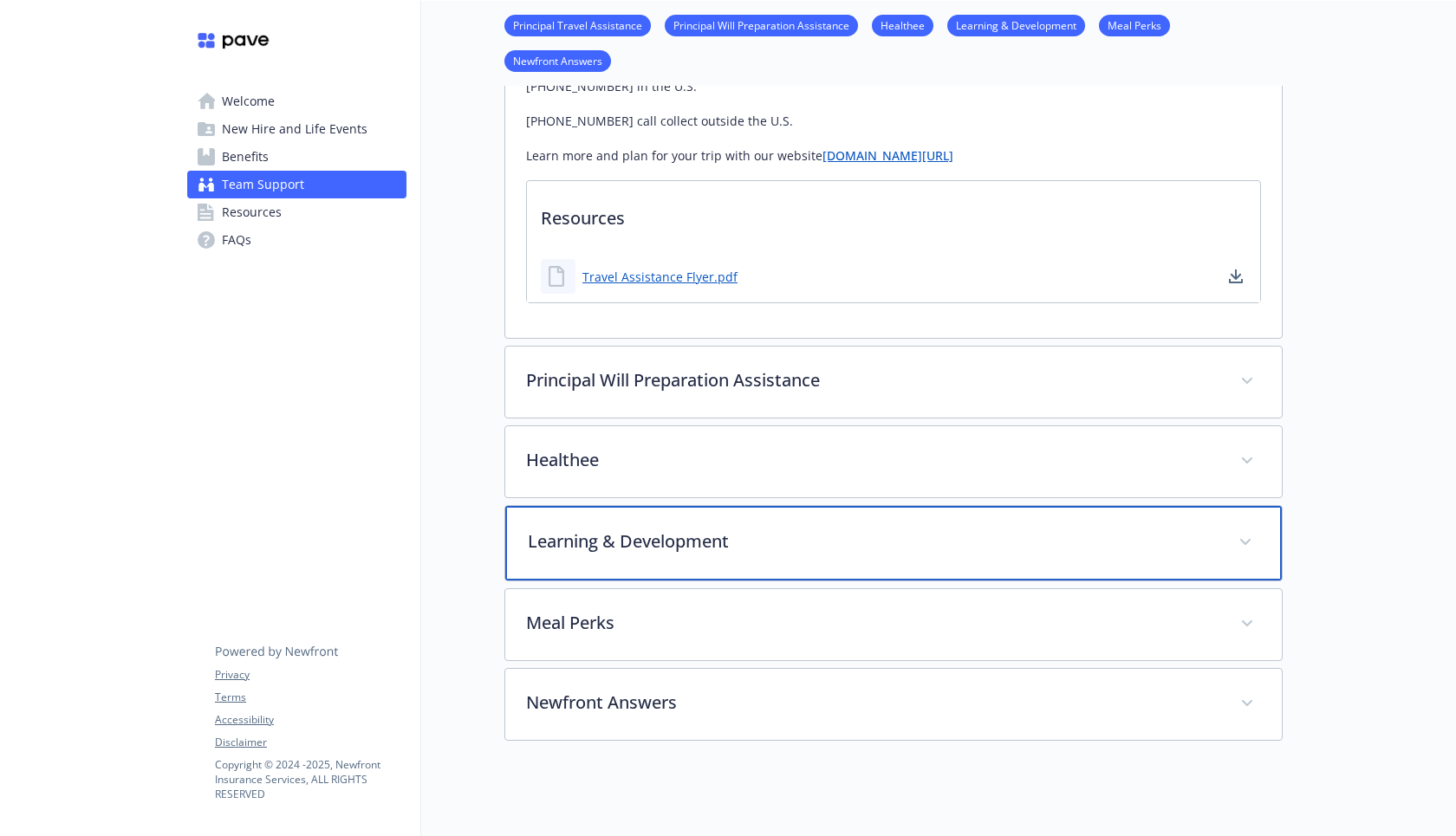
click at [653, 563] on div "Learning & Development" at bounding box center [893, 543] width 776 height 74
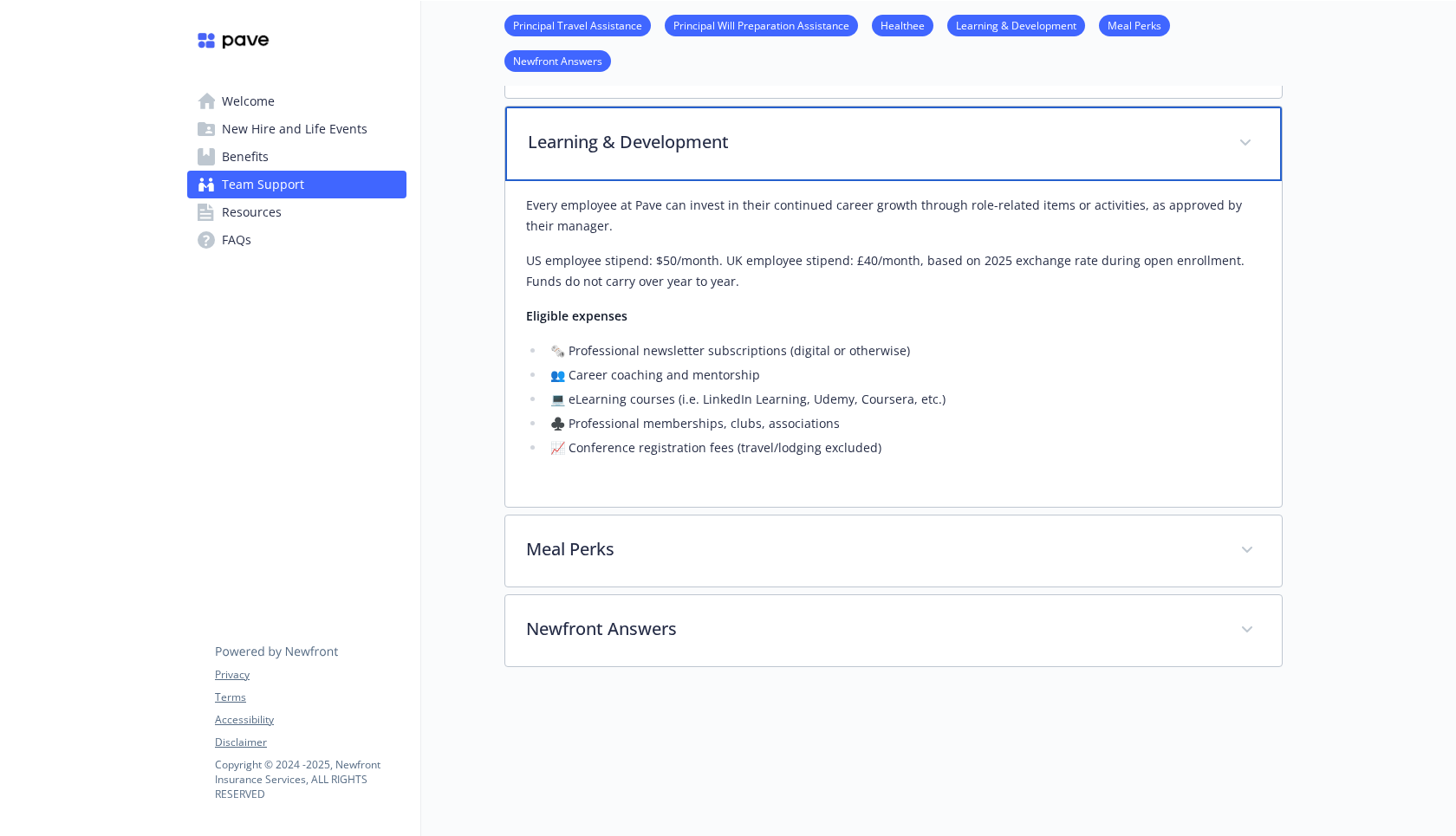
scroll to position [1084, 0]
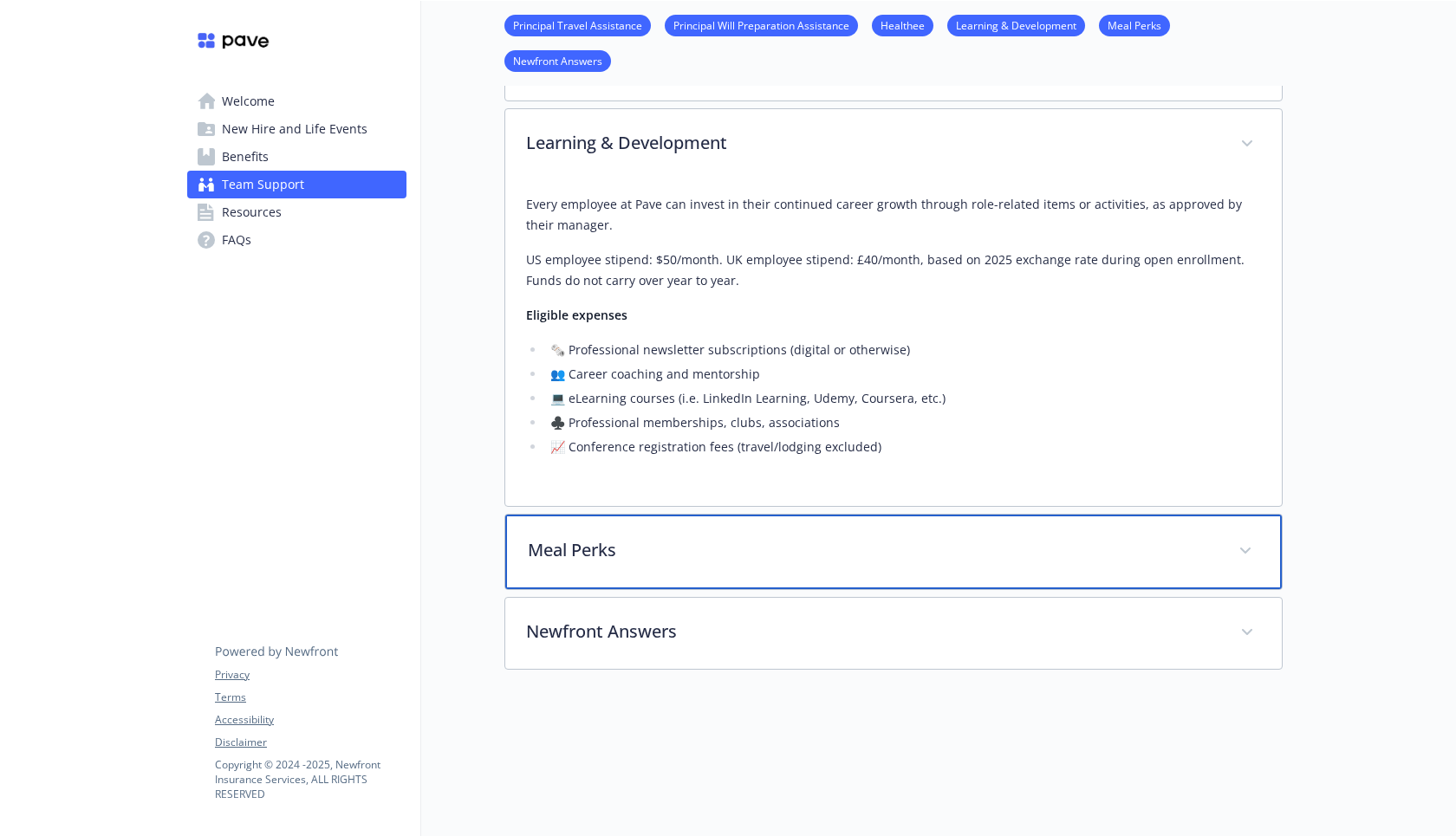
click at [653, 573] on div "Meal Perks" at bounding box center [893, 552] width 776 height 74
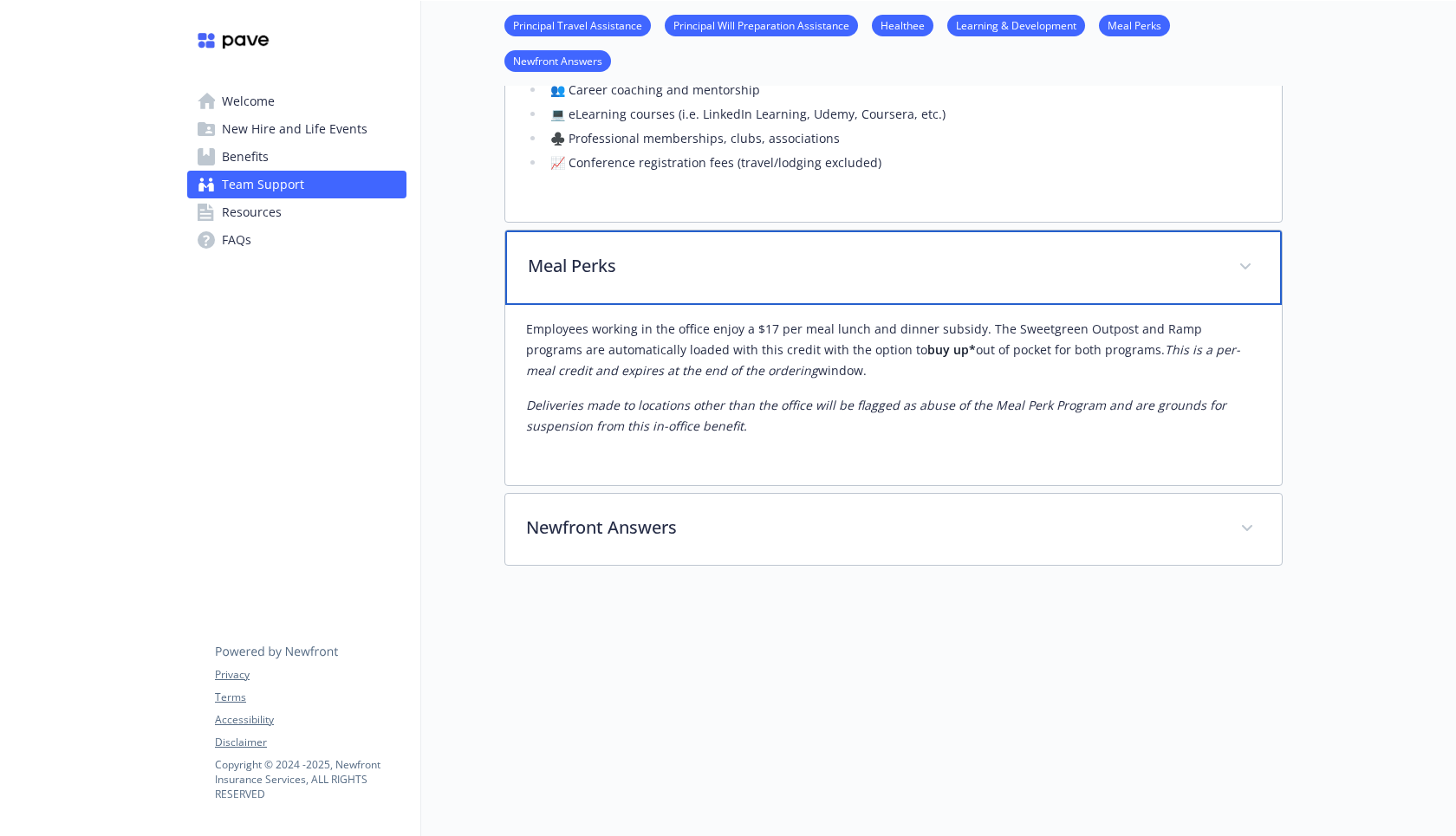
scroll to position [1372, 0]
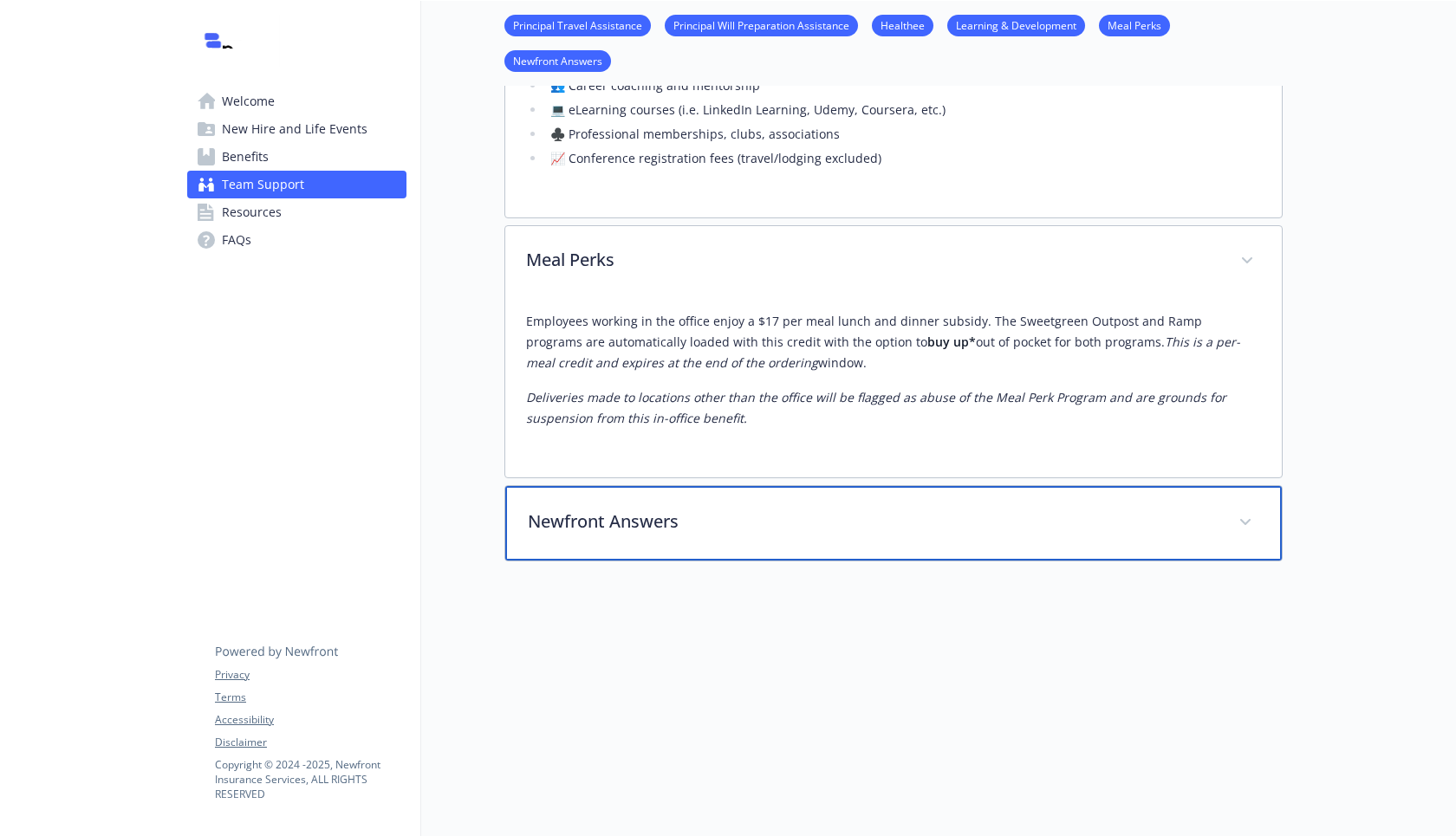
click at [655, 523] on p "Newfront Answers" at bounding box center [873, 521] width 690 height 26
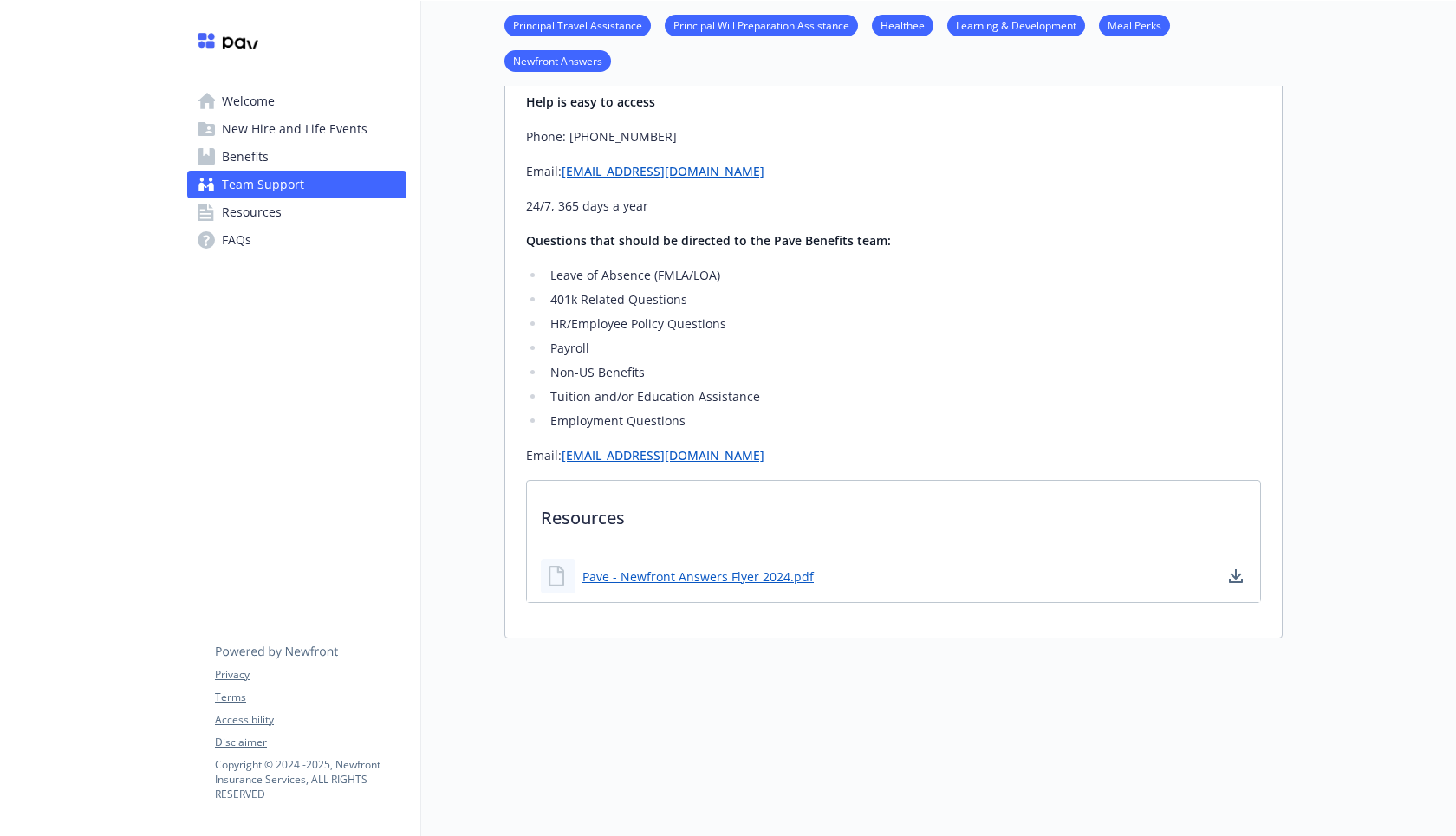
scroll to position [2281, 0]
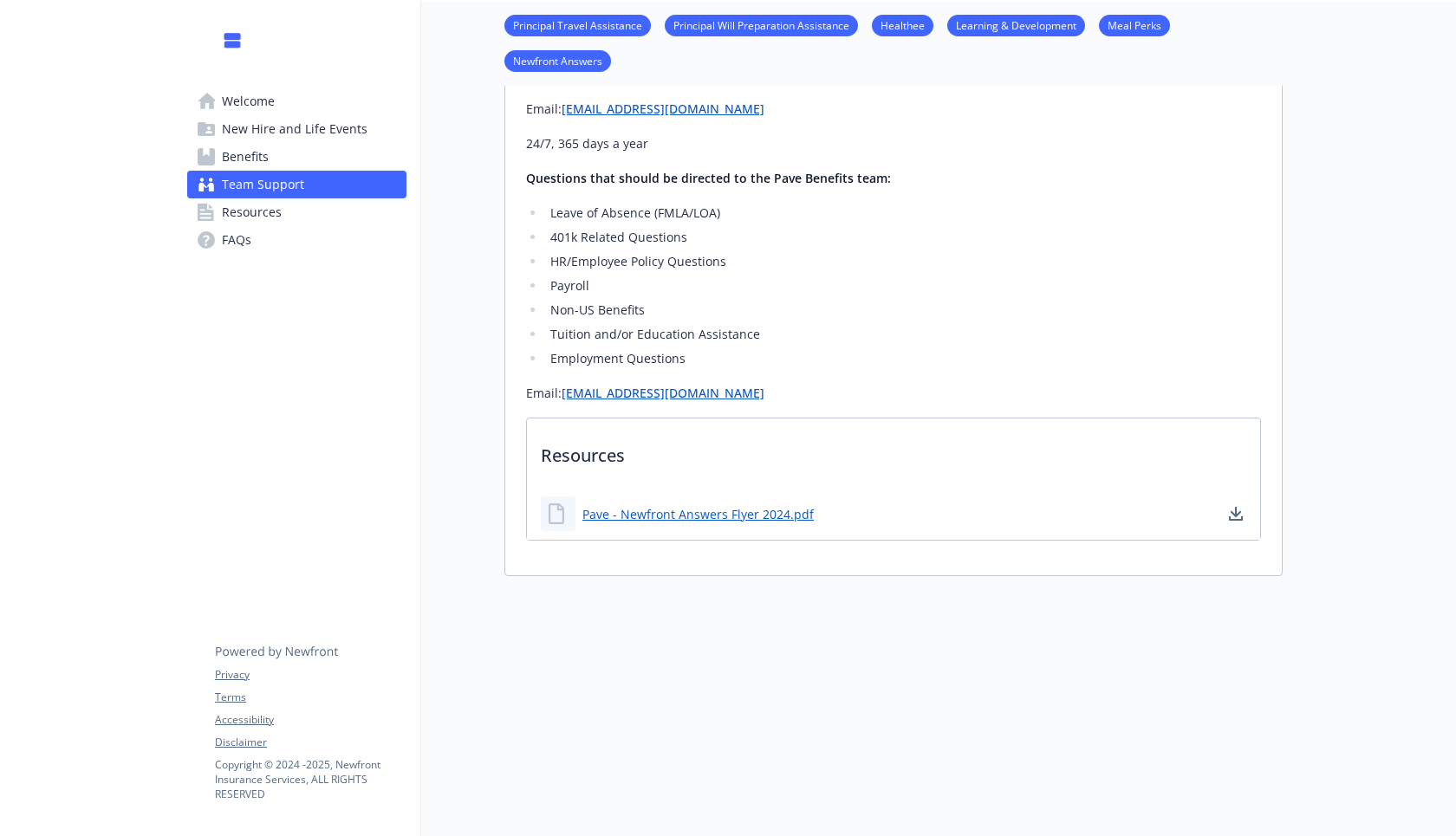
click at [259, 198] on span "Team Support" at bounding box center [263, 184] width 82 height 28
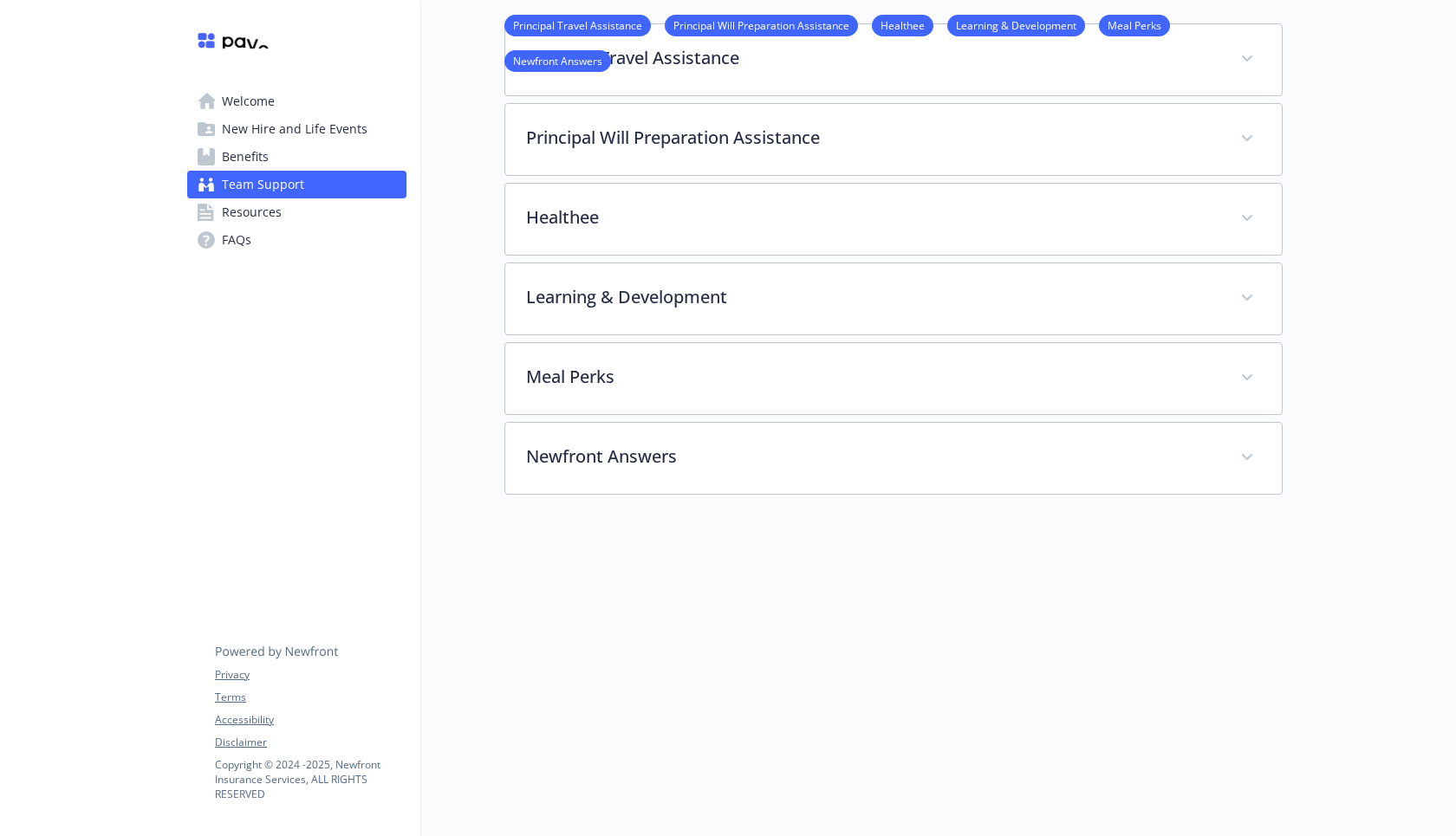
scroll to position [345, 0]
click at [251, 213] on span "Resources" at bounding box center [251, 212] width 60 height 28
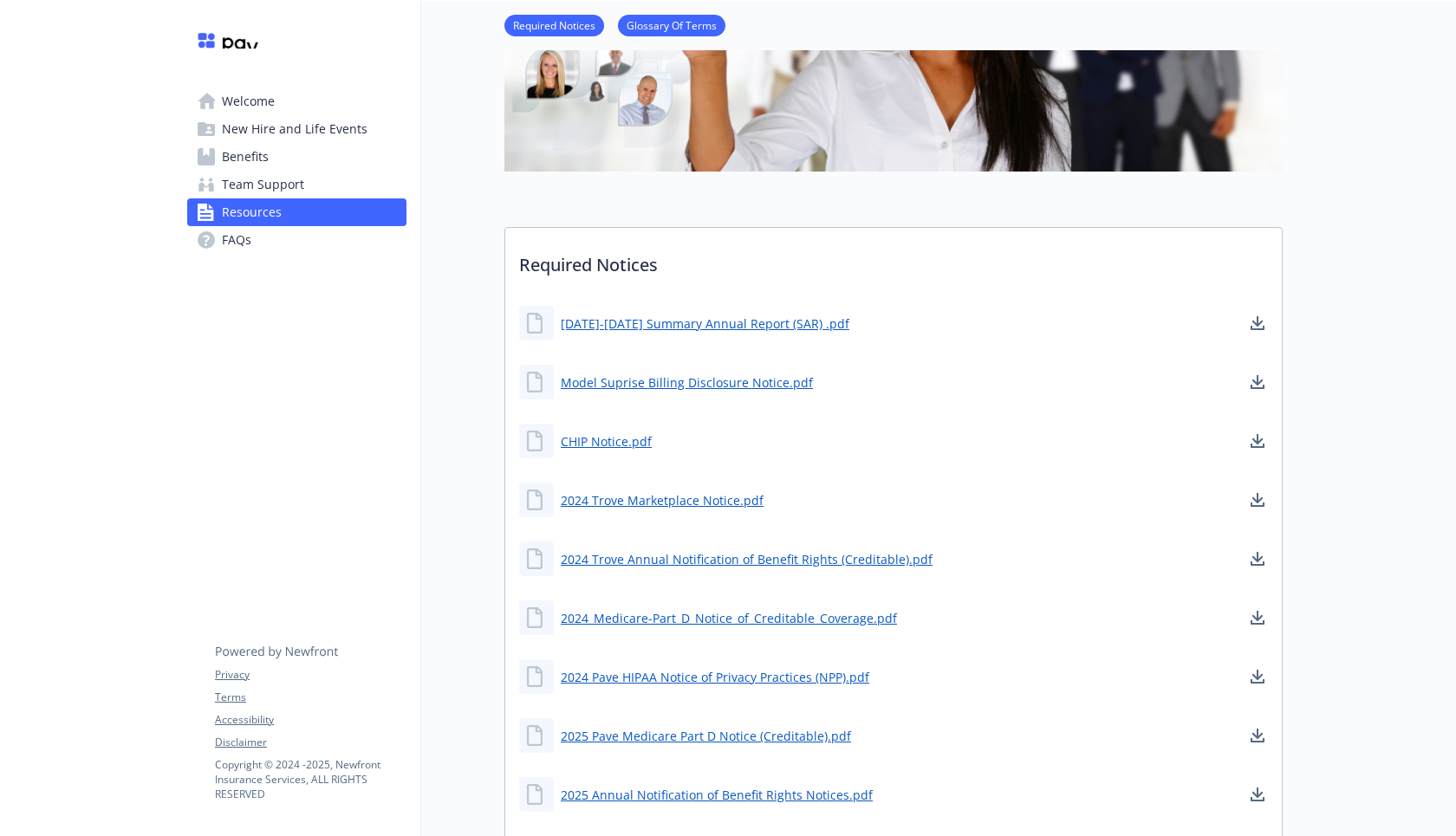
scroll to position [284, 0]
click at [606, 324] on link "2022-2023 Summary Annual Report (SAR) .pdf" at bounding box center [707, 323] width 292 height 22
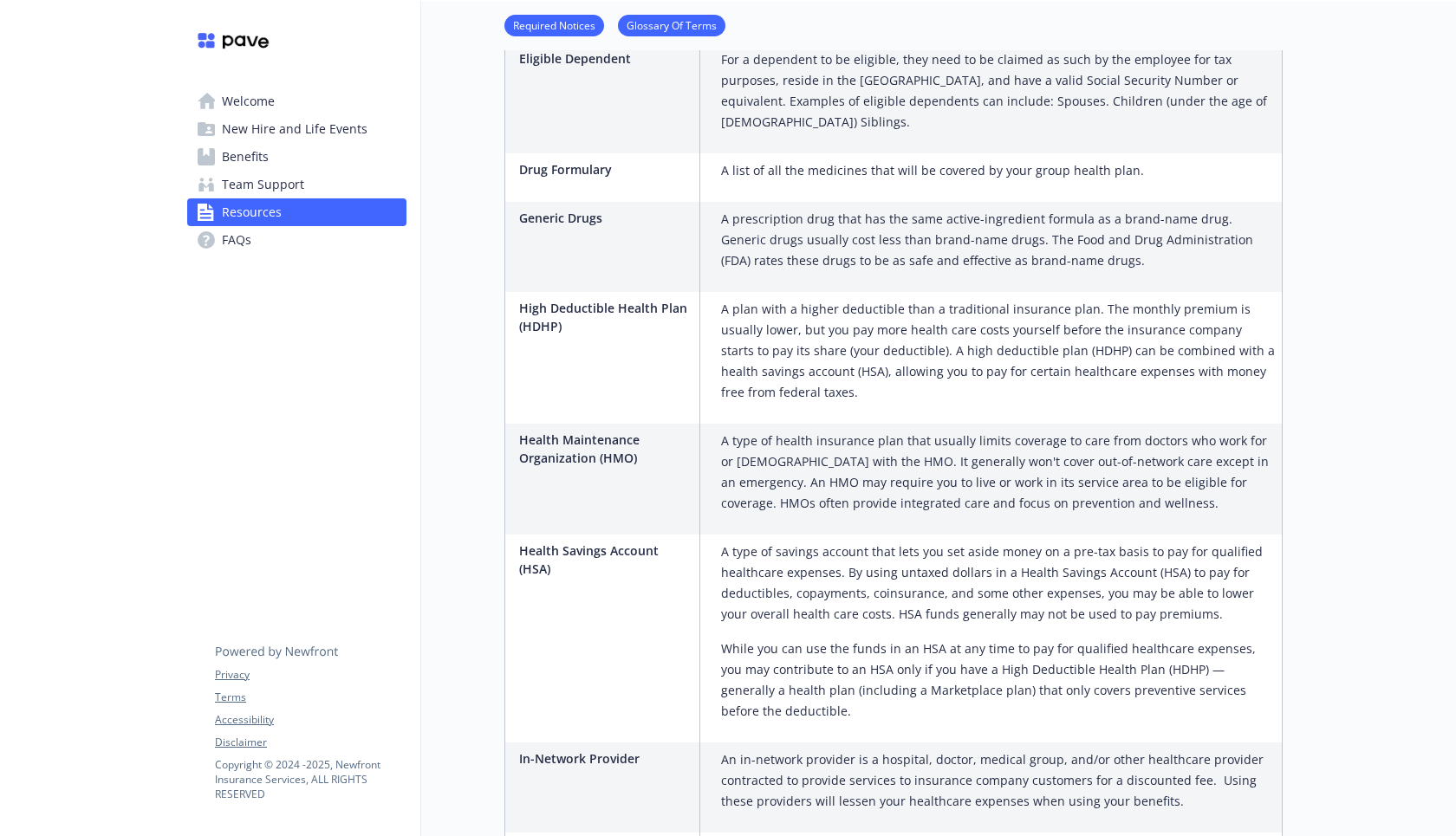
scroll to position [1873, 0]
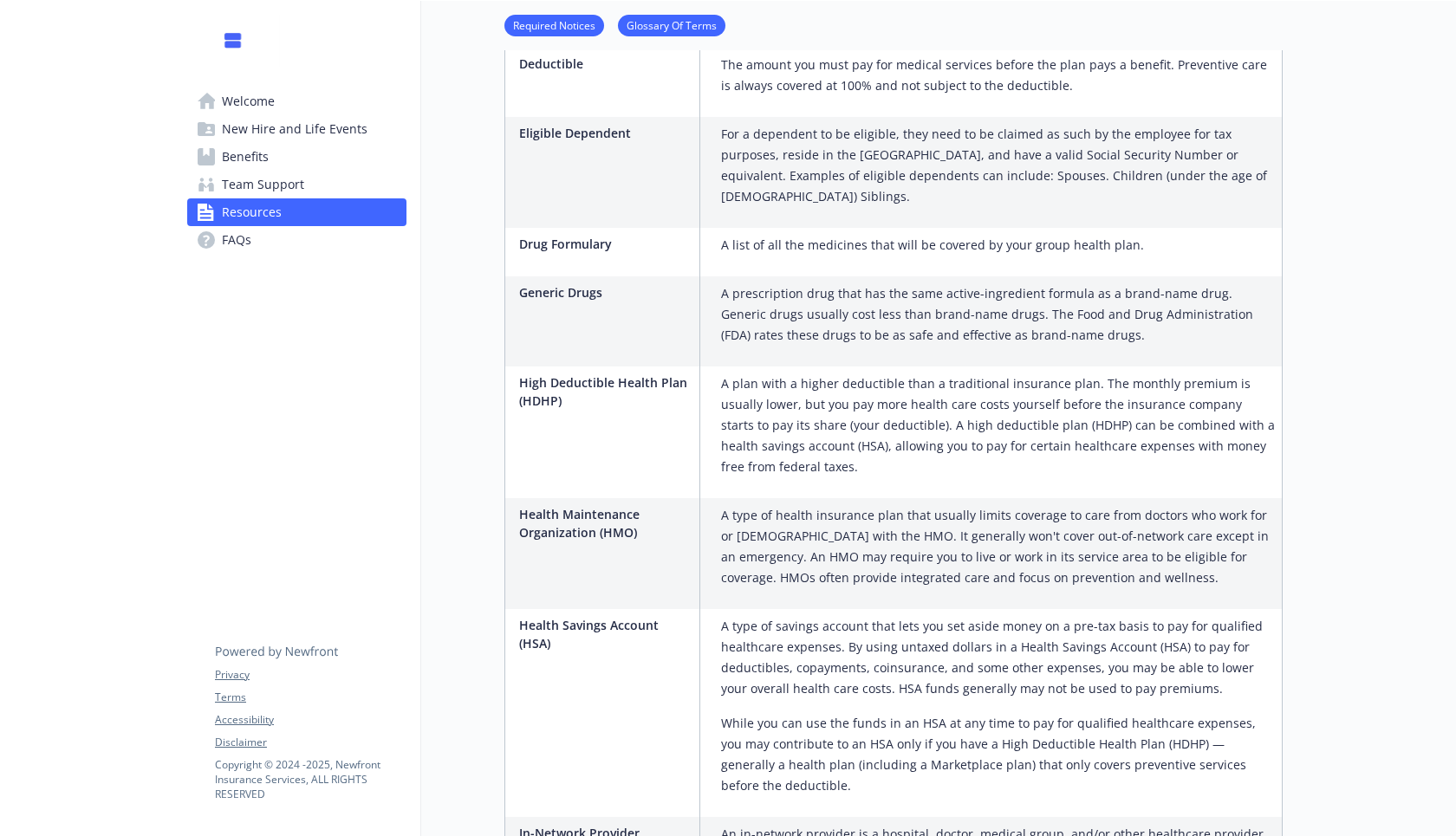
click at [242, 240] on span "FAQs" at bounding box center [236, 240] width 30 height 28
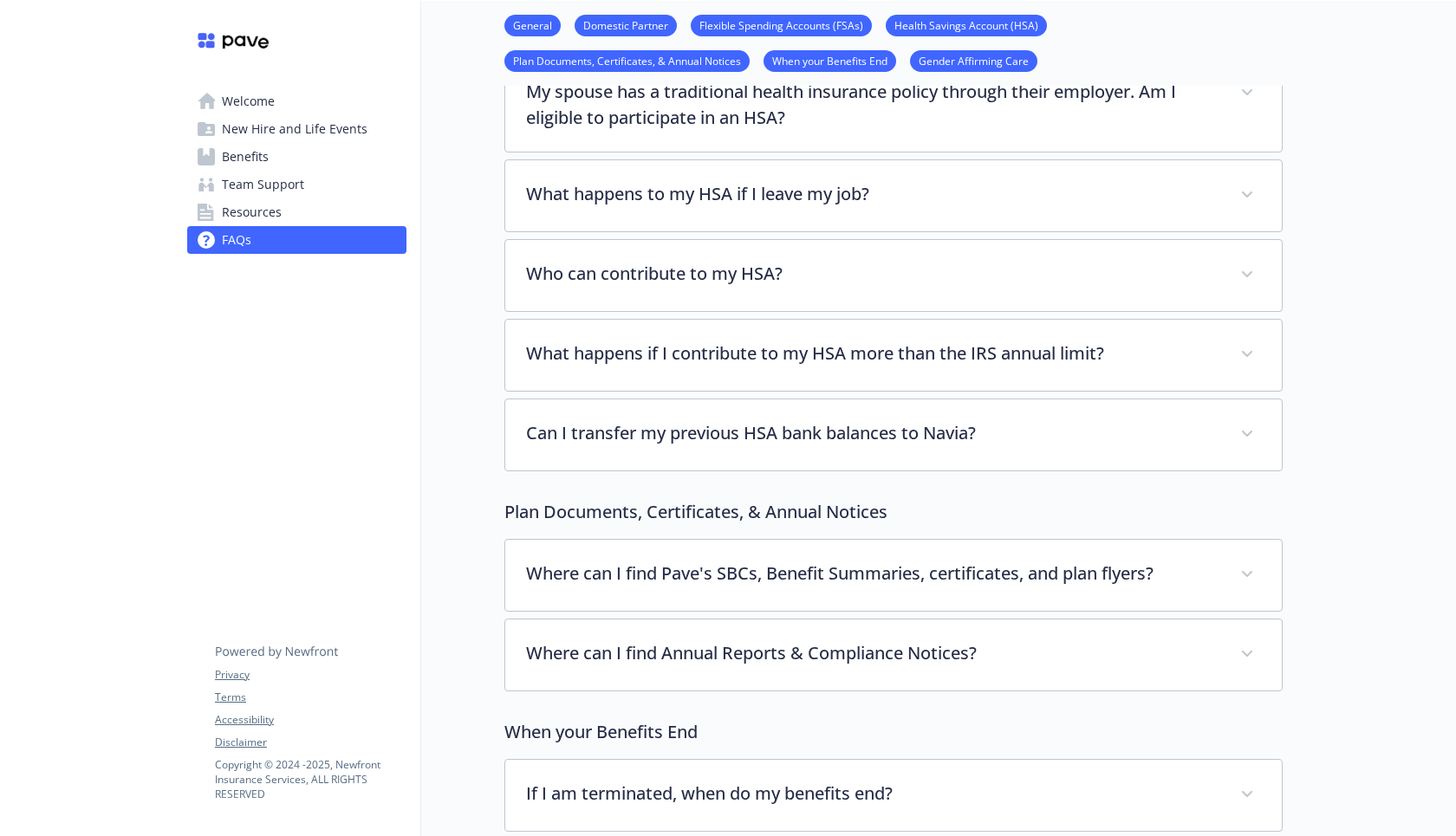
scroll to position [2586, 0]
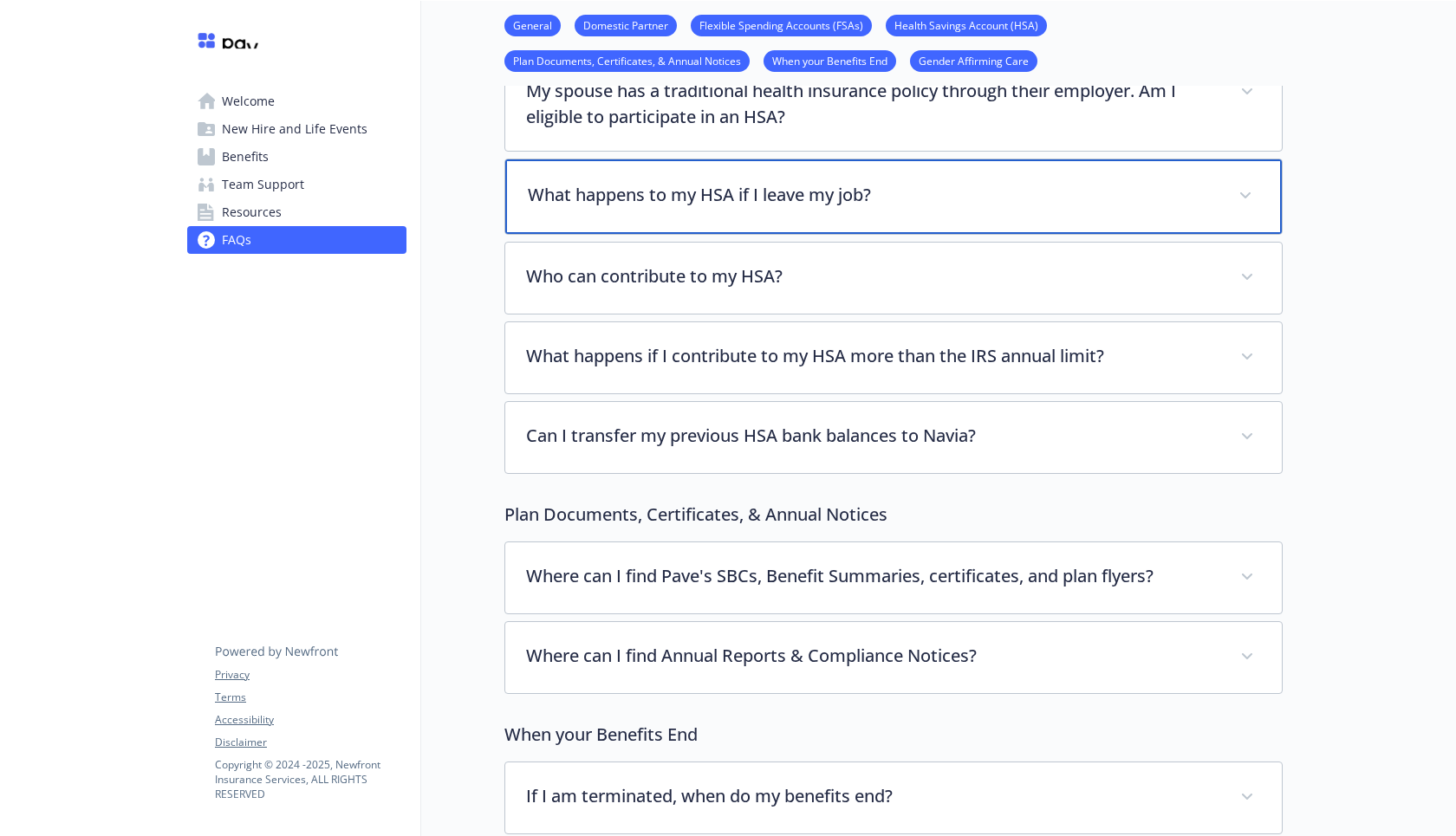
click at [707, 189] on p "What happens to my HSA if I leave my job?" at bounding box center [873, 195] width 690 height 26
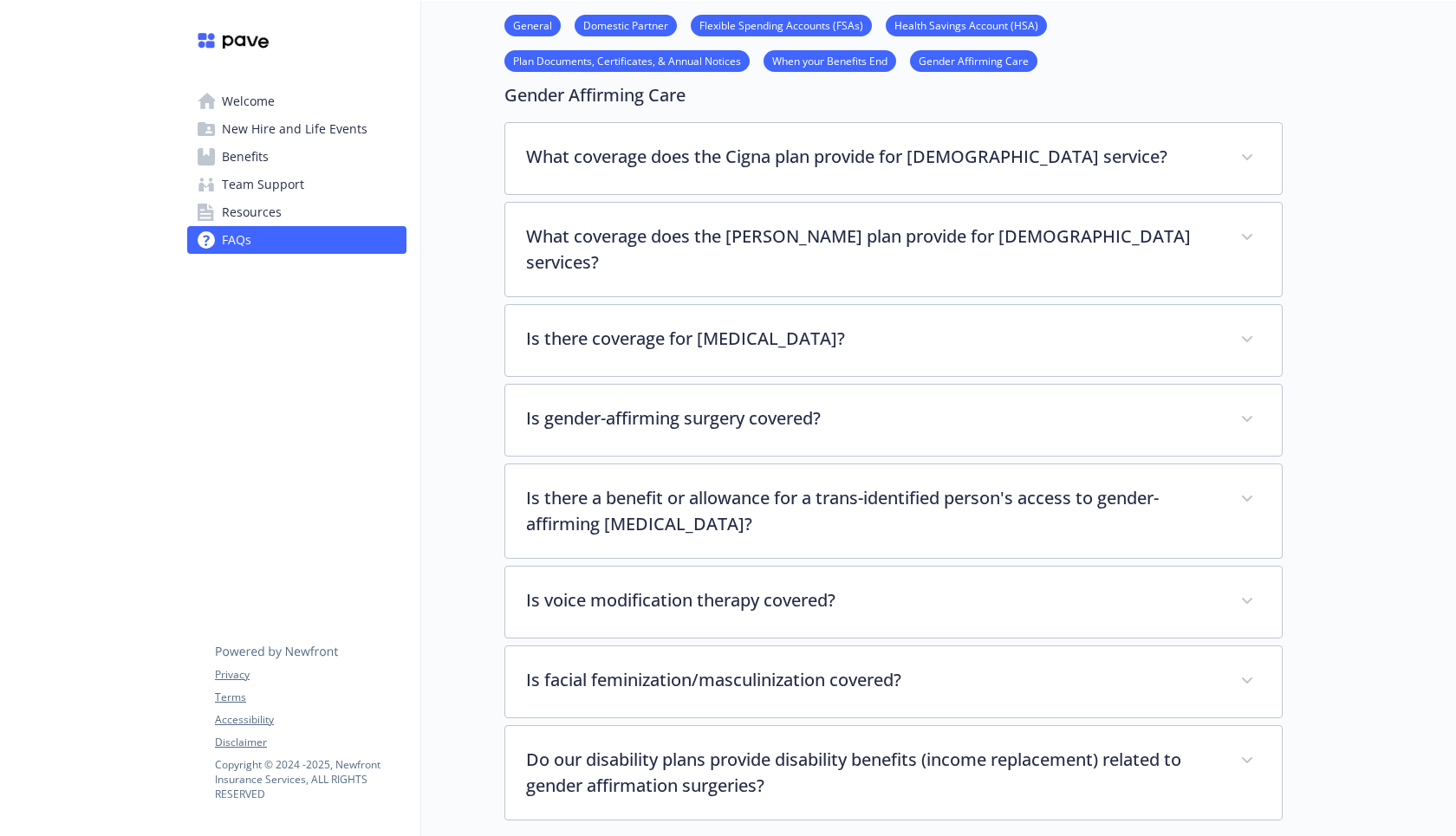
scroll to position [3687, 0]
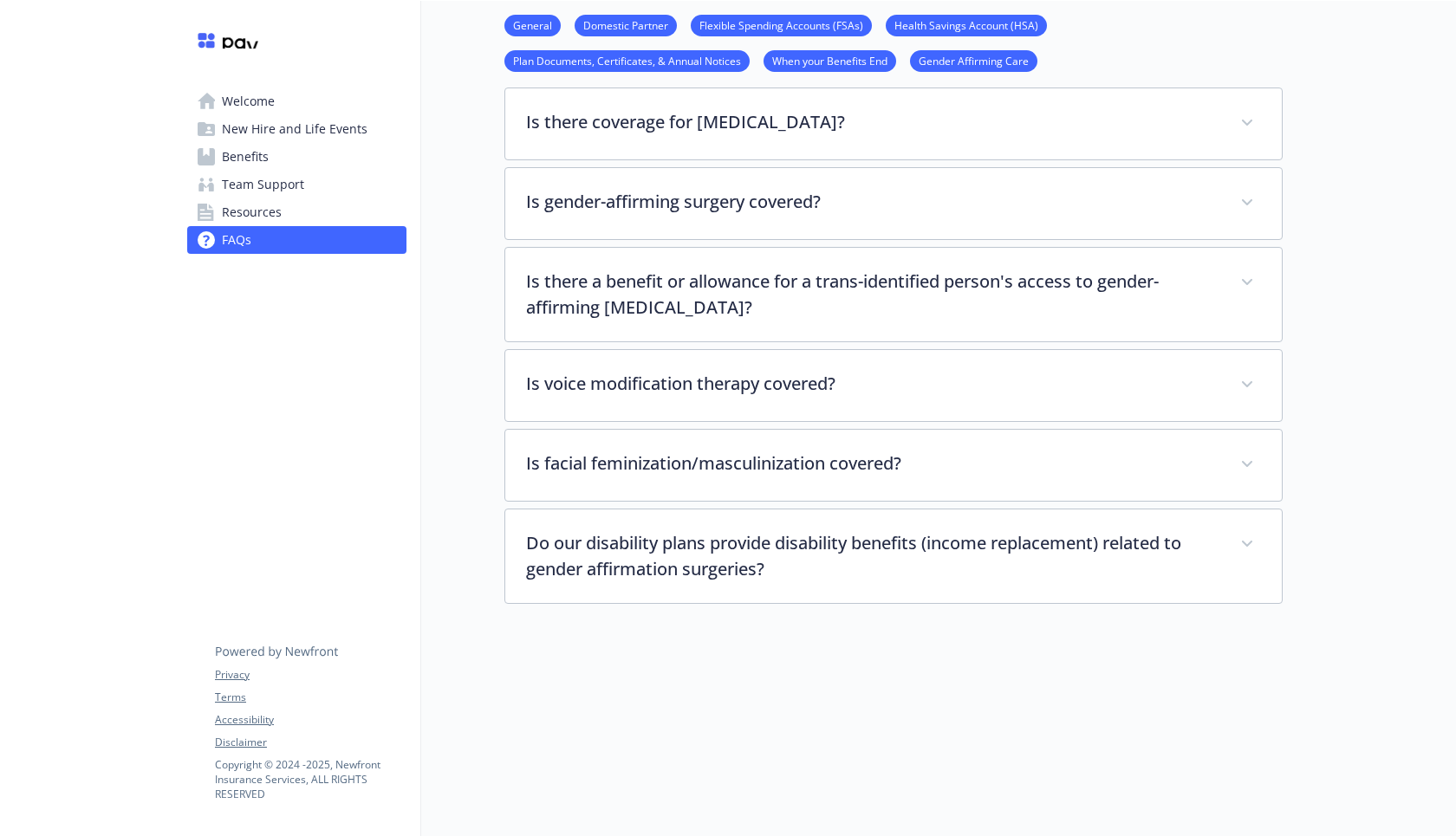
click at [272, 107] on span "Welcome" at bounding box center [247, 101] width 53 height 28
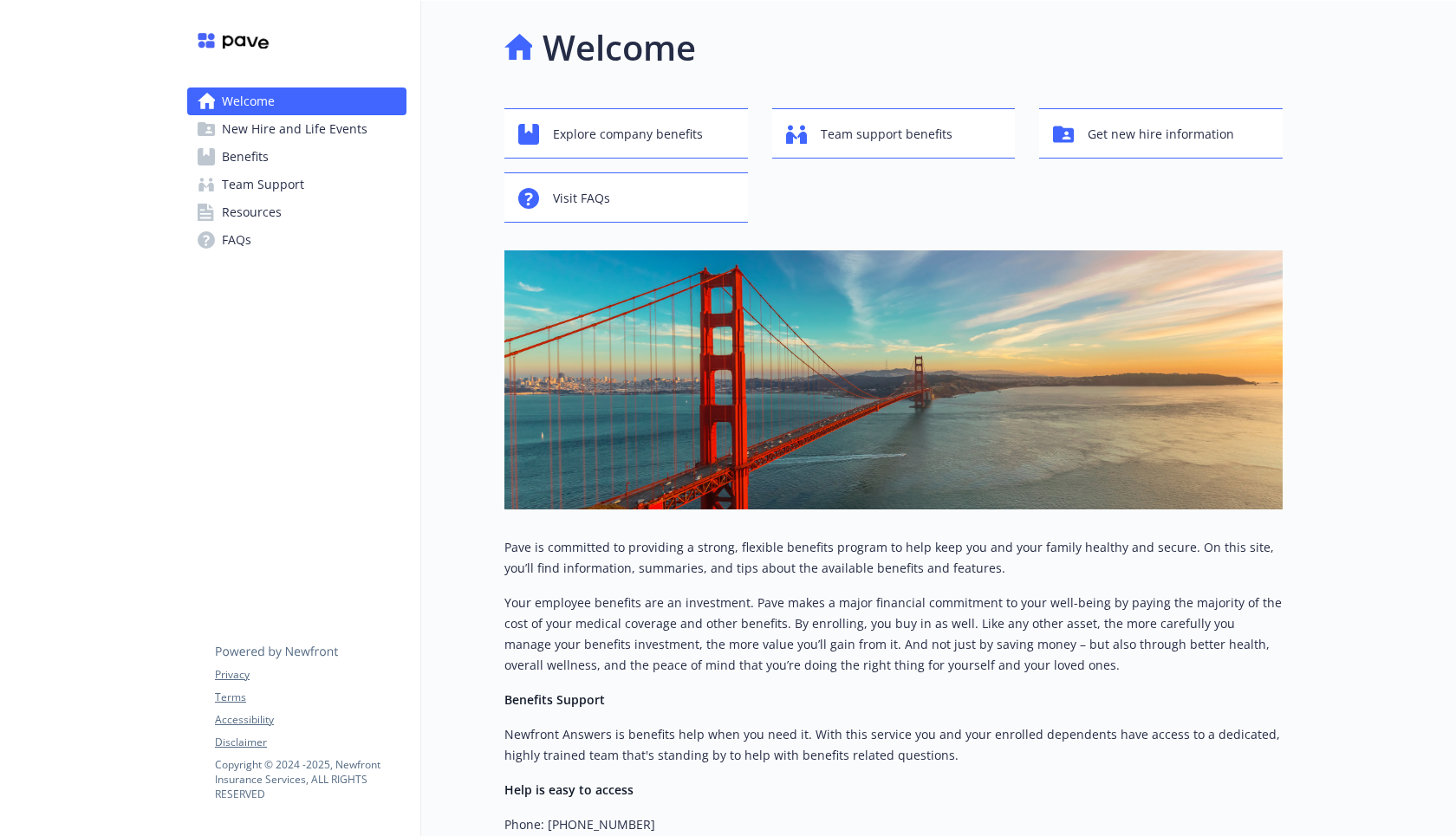
click at [281, 135] on span "New Hire and Life Events" at bounding box center [294, 129] width 145 height 28
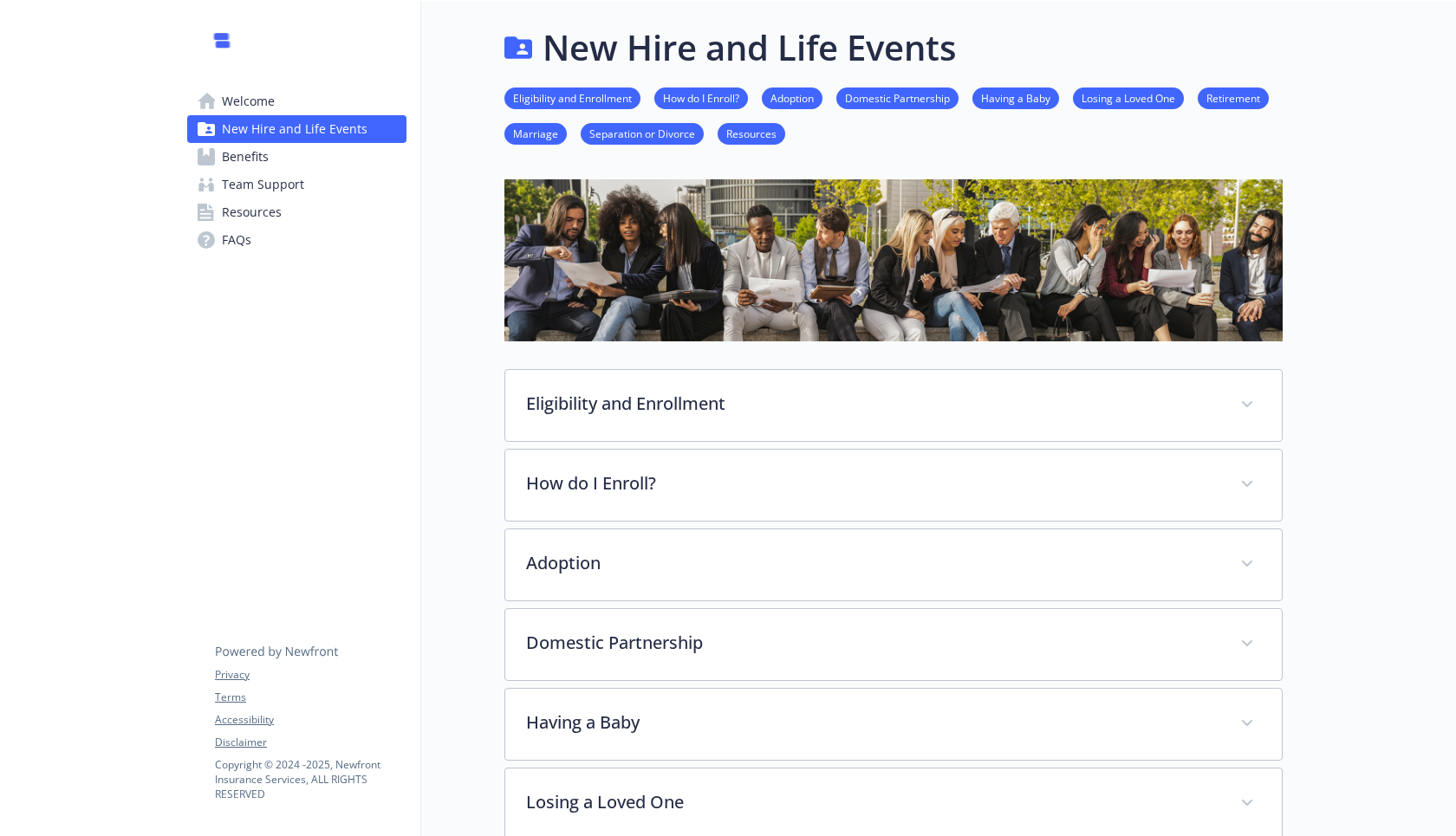
click at [249, 160] on span "Benefits" at bounding box center [244, 157] width 47 height 28
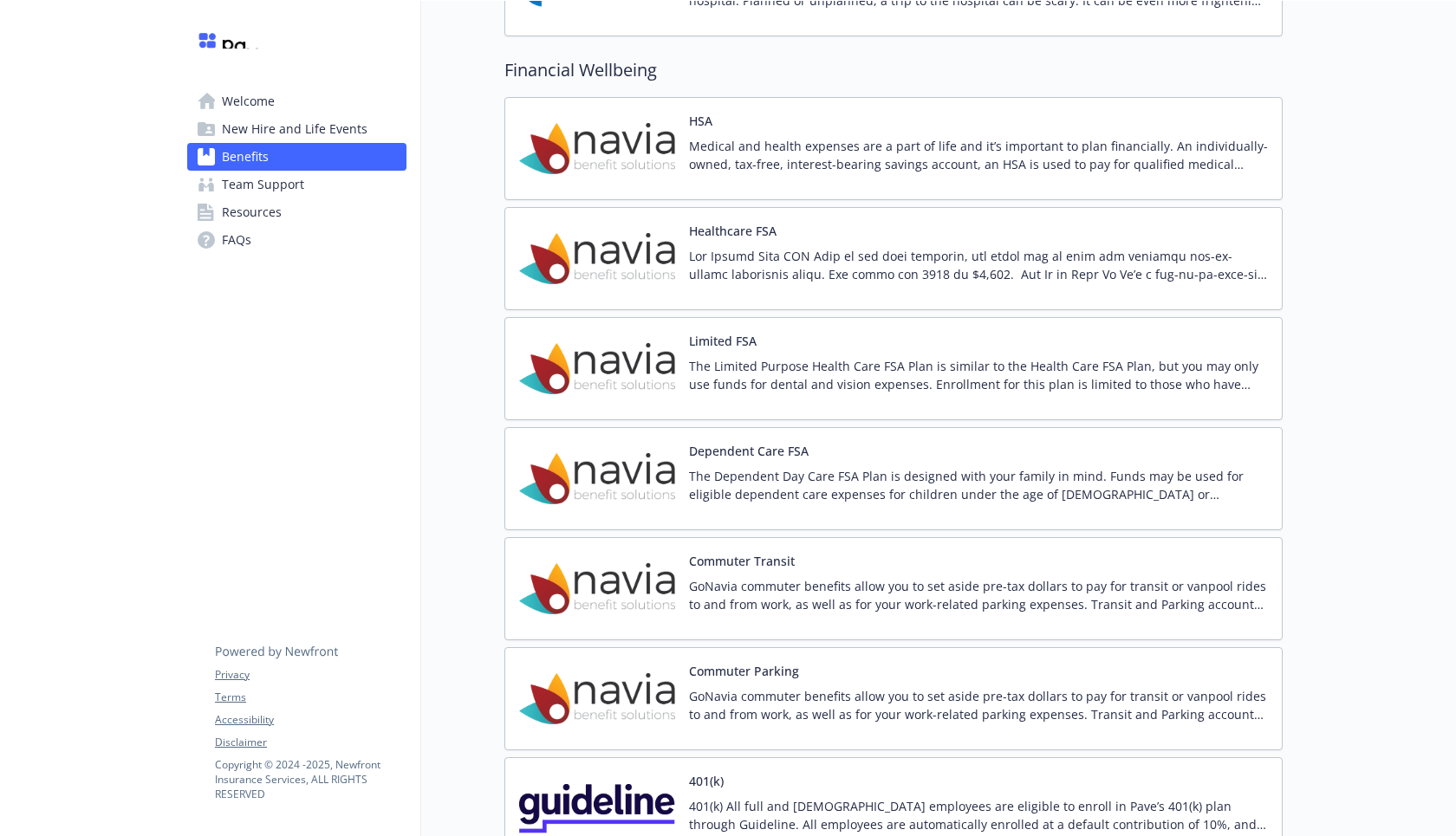
scroll to position [2872, 0]
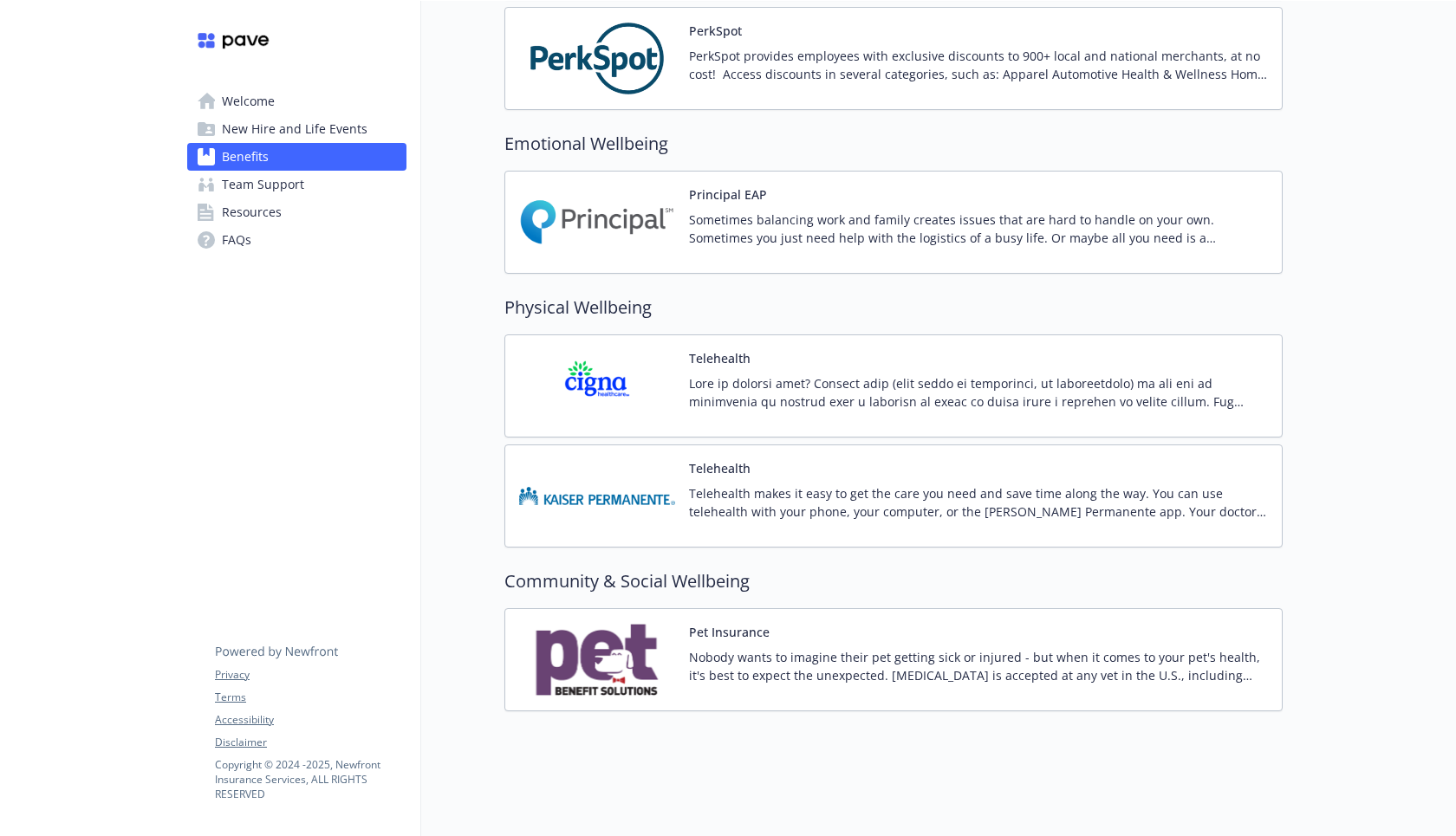
click at [607, 662] on img at bounding box center [597, 659] width 156 height 73
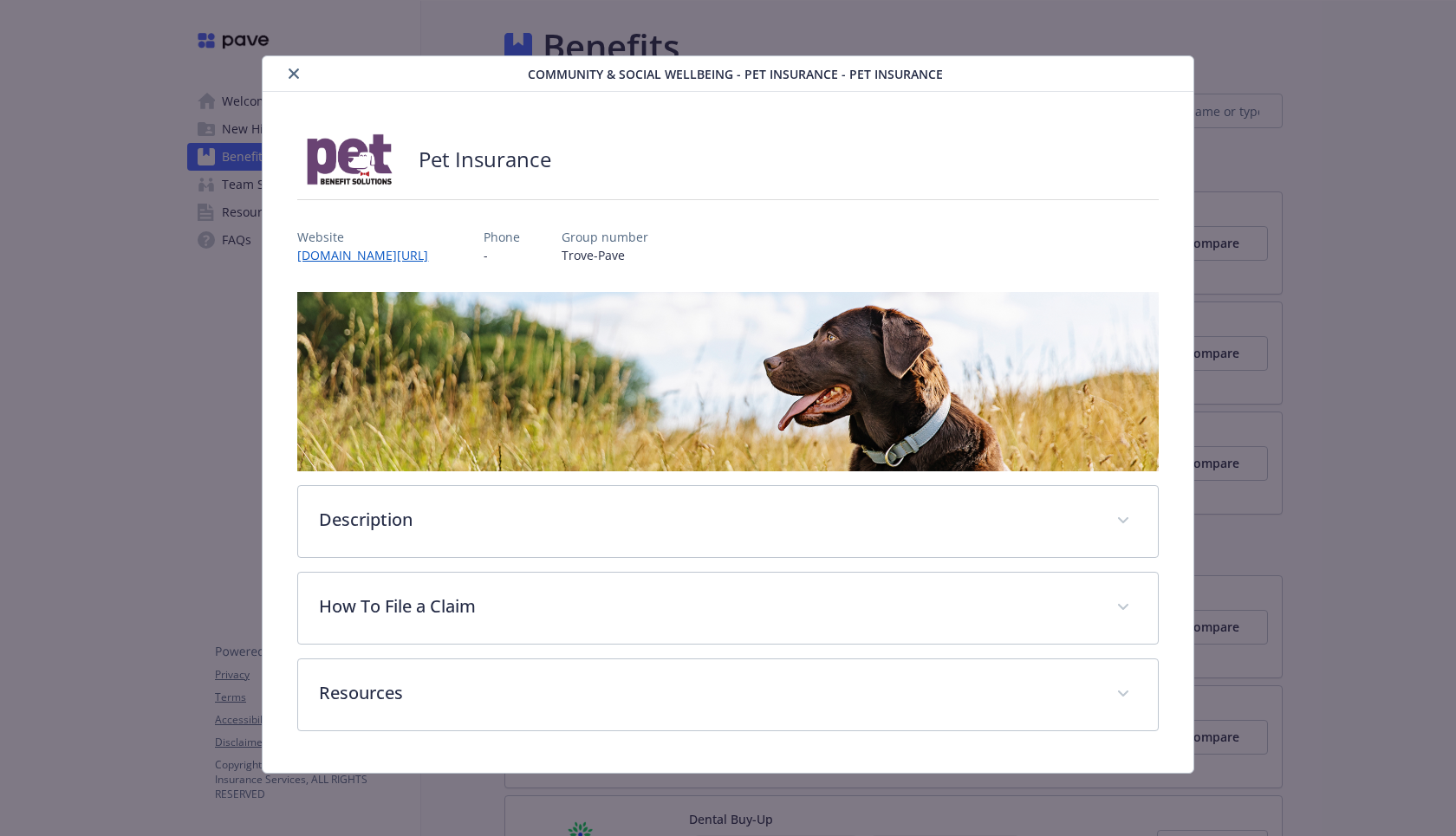
scroll to position [2872, 0]
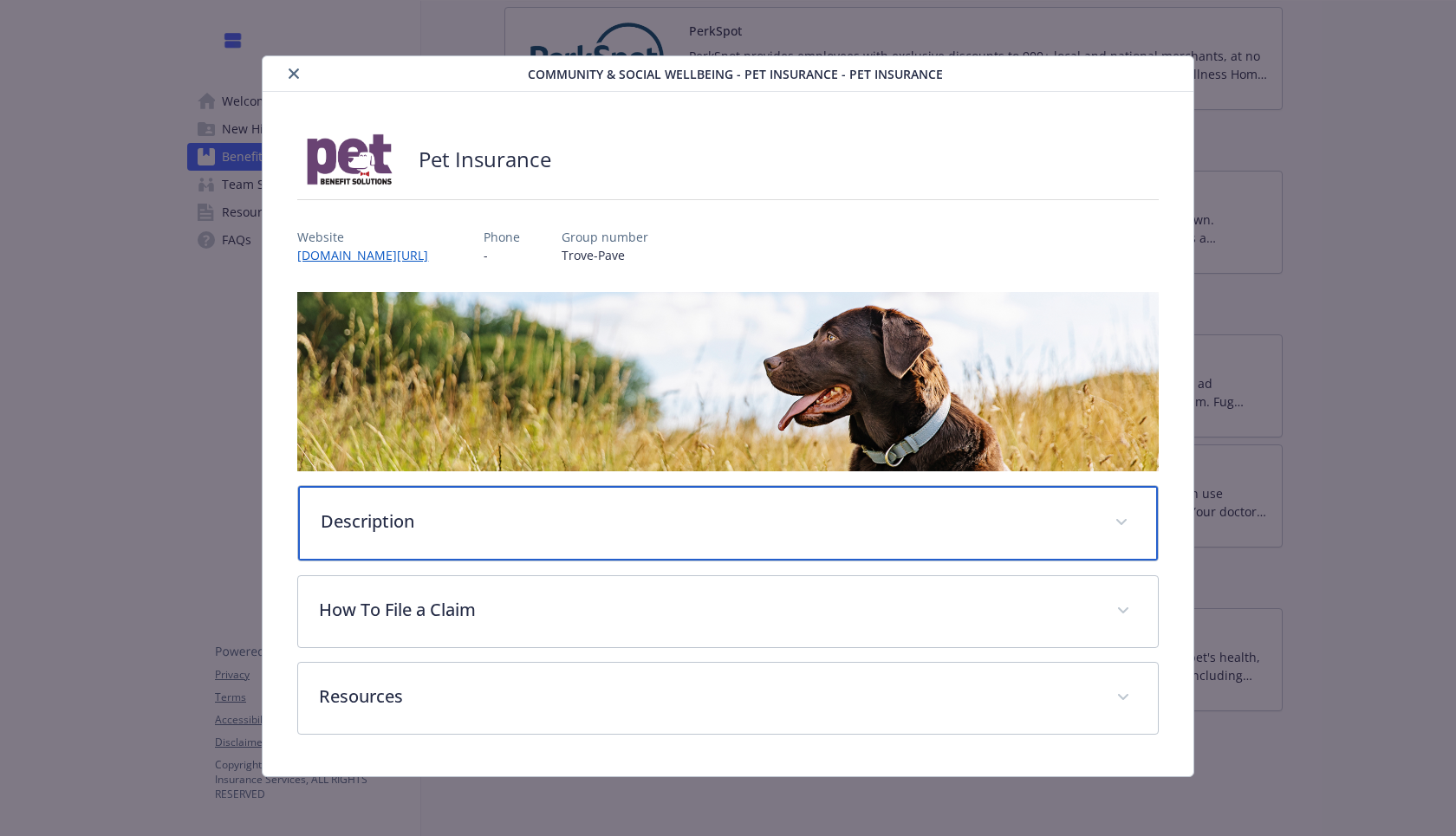
click at [568, 525] on p "Description" at bounding box center [707, 521] width 772 height 26
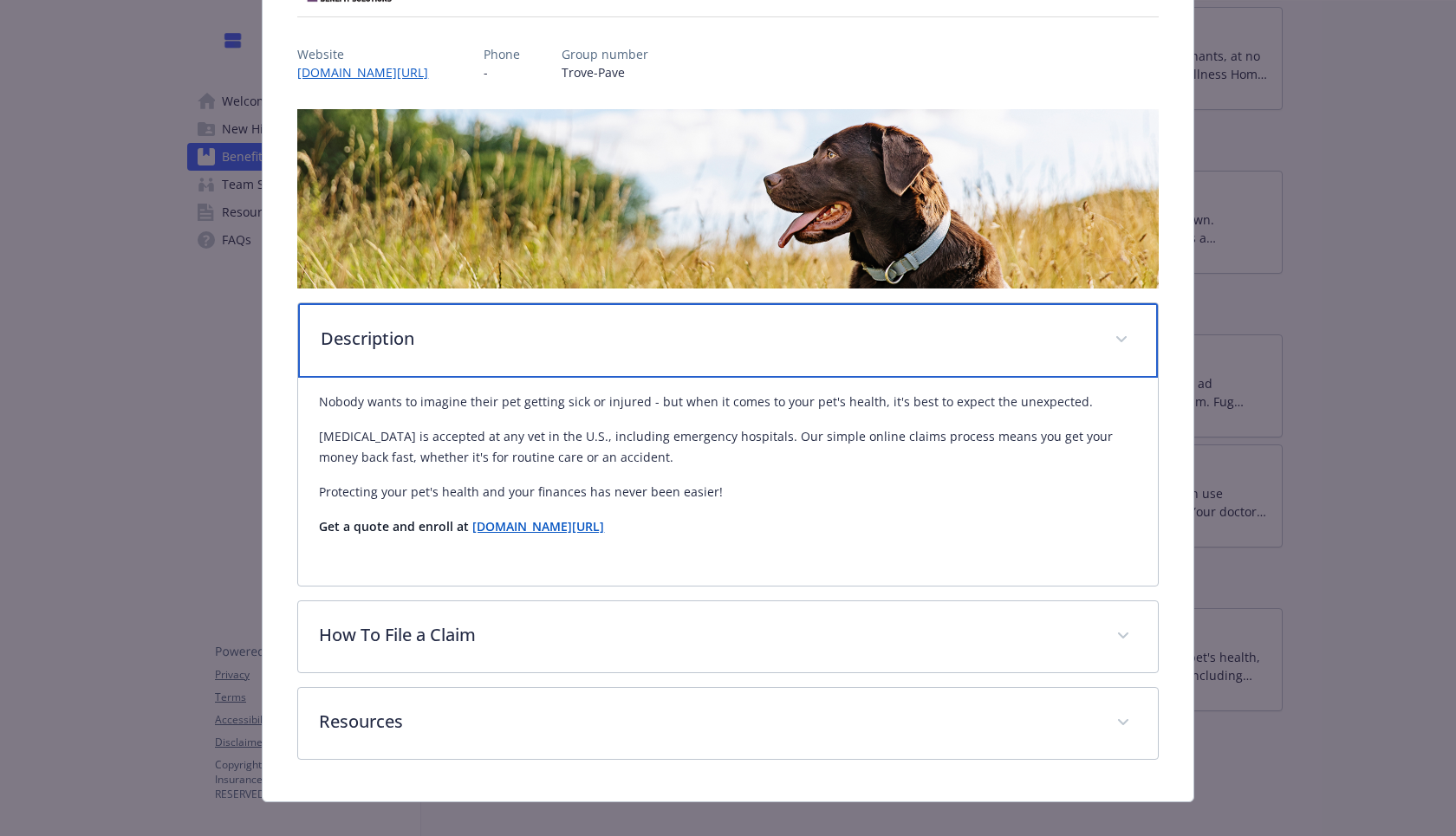
scroll to position [183, 0]
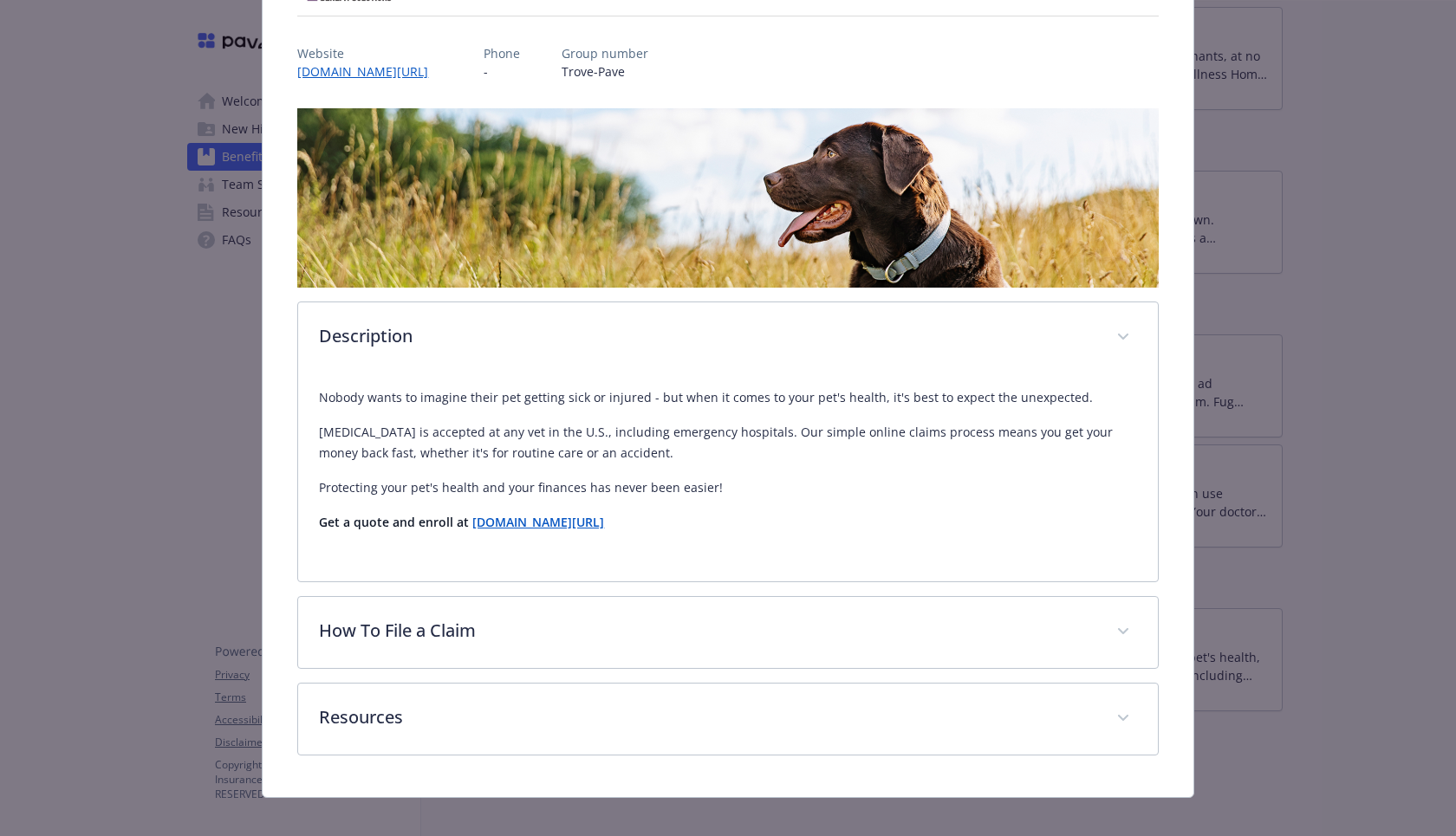
click at [555, 528] on strong "[DOMAIN_NAME][URL]" at bounding box center [538, 521] width 132 height 16
